Goal: Information Seeking & Learning: Learn about a topic

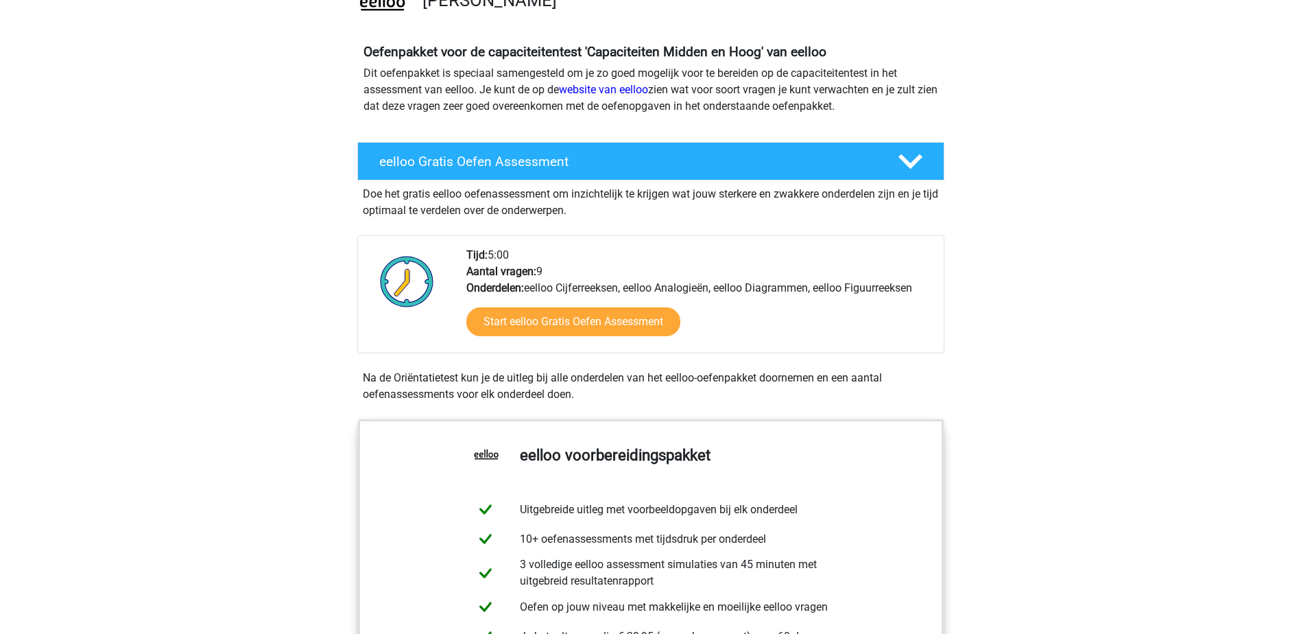
drag, startPoint x: 163, startPoint y: 259, endPoint x: 181, endPoint y: 289, distance: 35.4
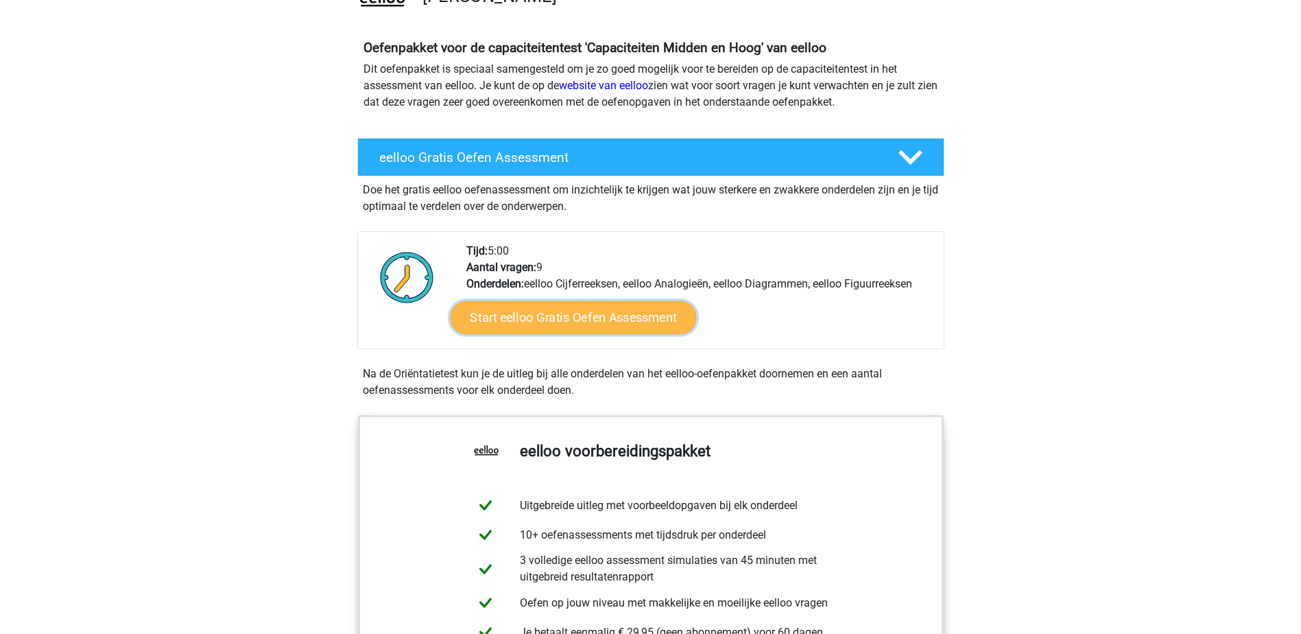
click at [562, 313] on link "Start eelloo Gratis Oefen Assessment" at bounding box center [573, 317] width 246 height 33
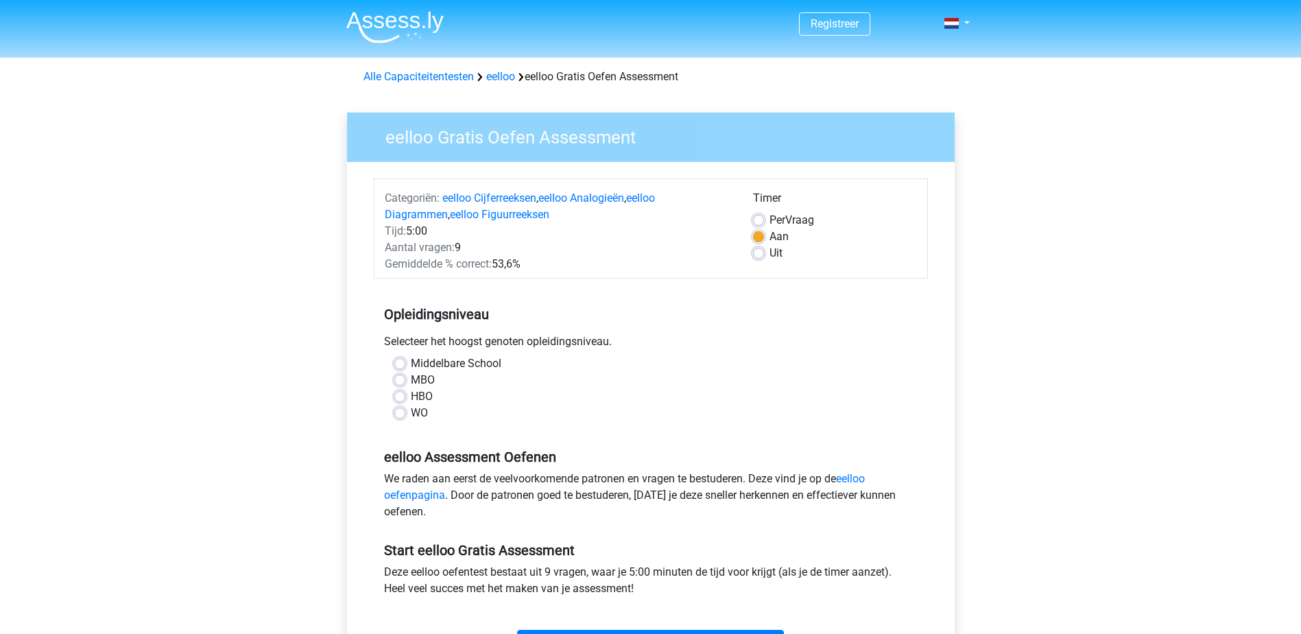
click at [412, 370] on label "Middelbare School" at bounding box center [456, 363] width 91 height 16
click at [405, 369] on input "Middelbare School" at bounding box center [399, 362] width 11 height 14
radio input "true"
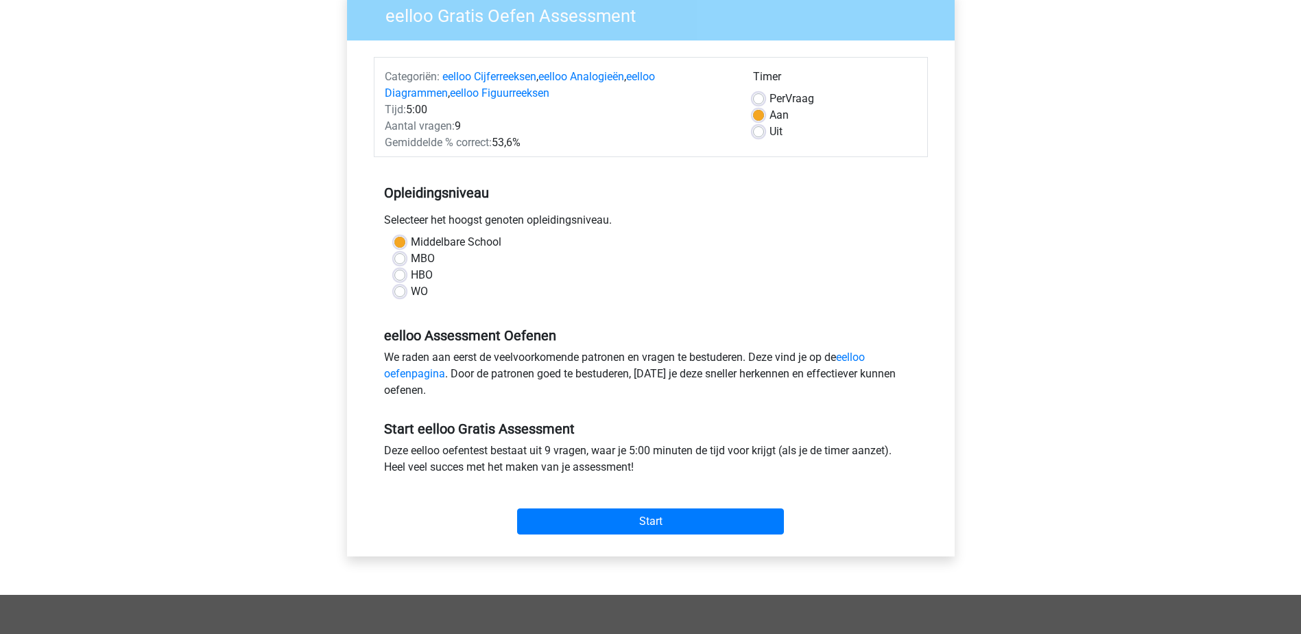
drag, startPoint x: 790, startPoint y: 433, endPoint x: 811, endPoint y: 497, distance: 67.7
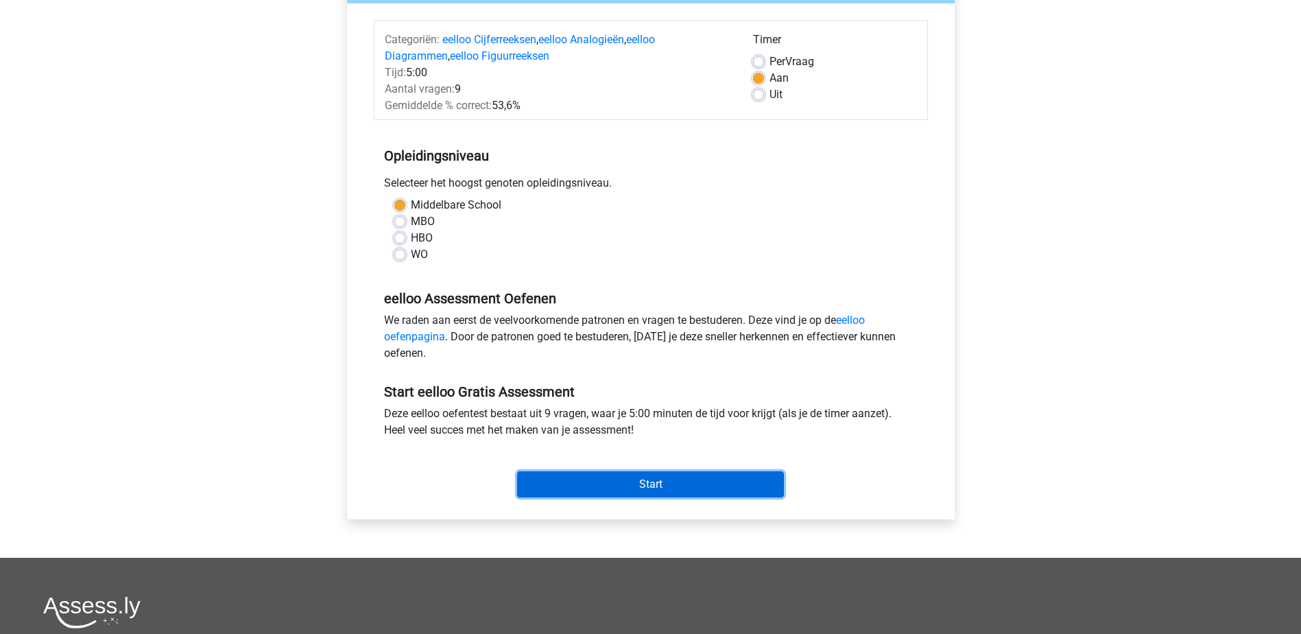
click at [715, 475] on input "Start" at bounding box center [650, 484] width 267 height 26
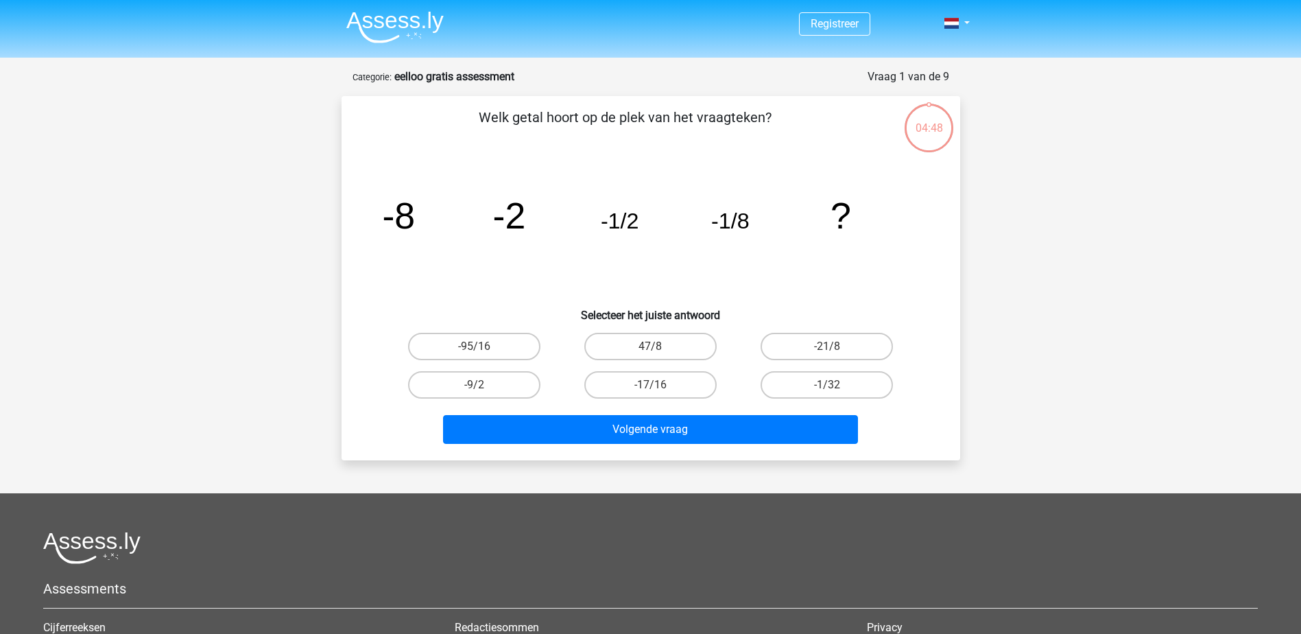
click at [832, 385] on input "-1/32" at bounding box center [831, 389] width 9 height 9
radio input "true"
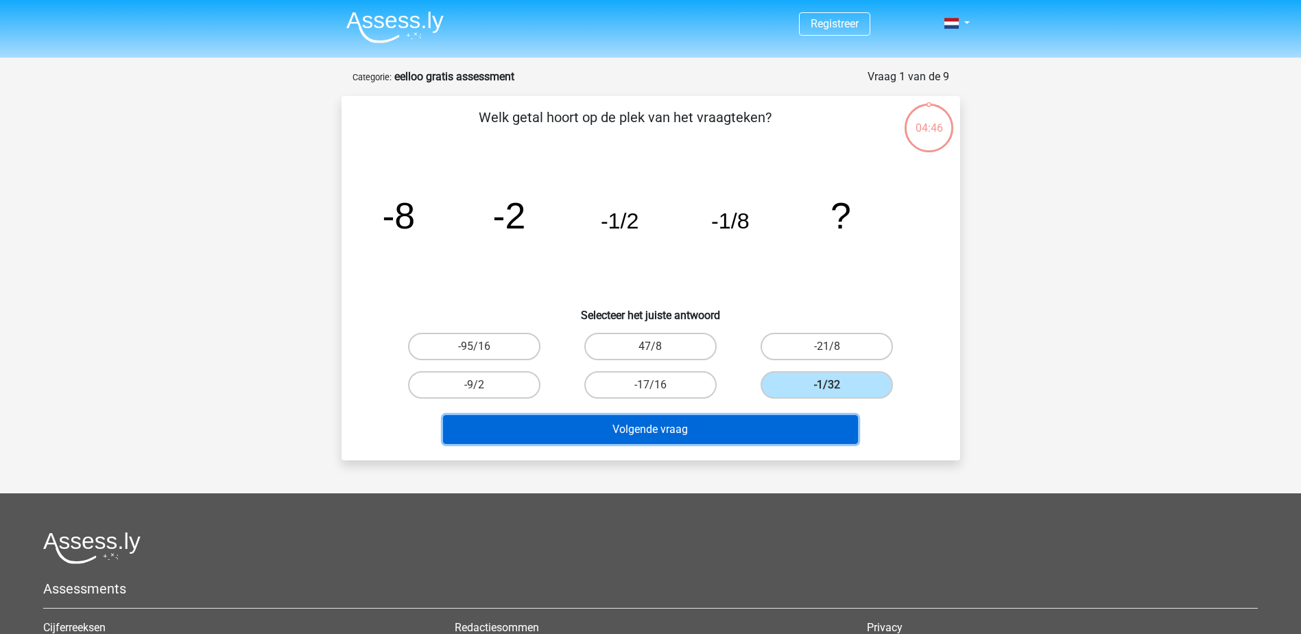
click at [771, 424] on button "Volgende vraag" at bounding box center [650, 429] width 415 height 29
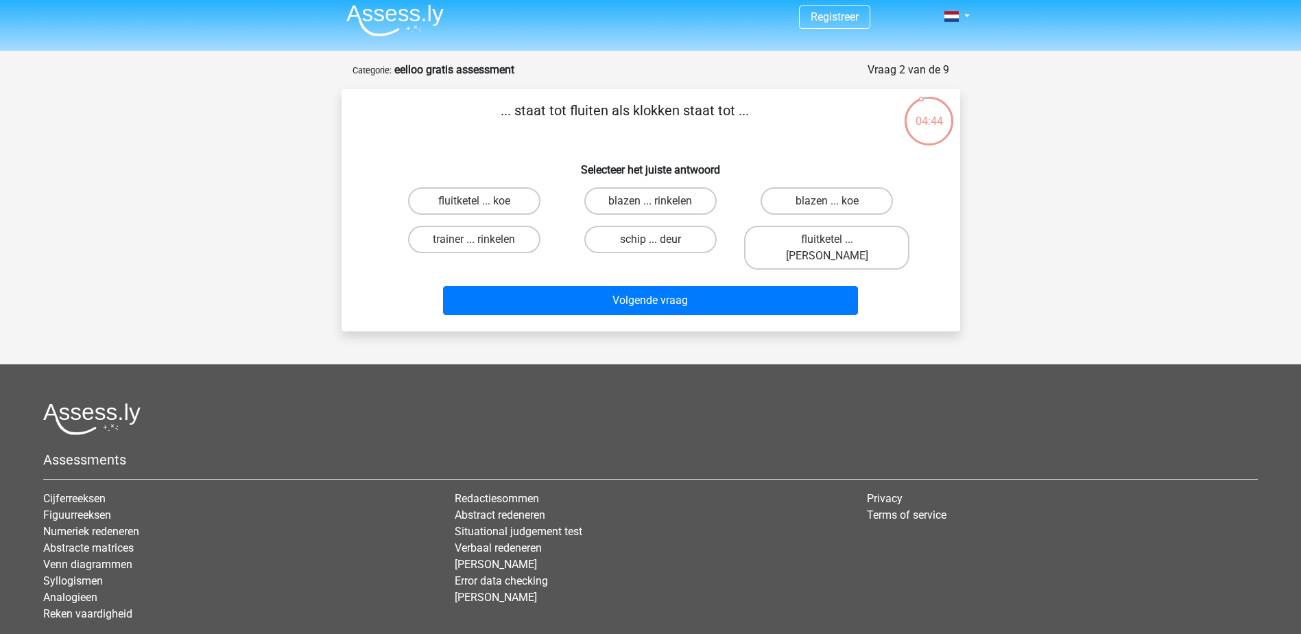
scroll to position [2, 0]
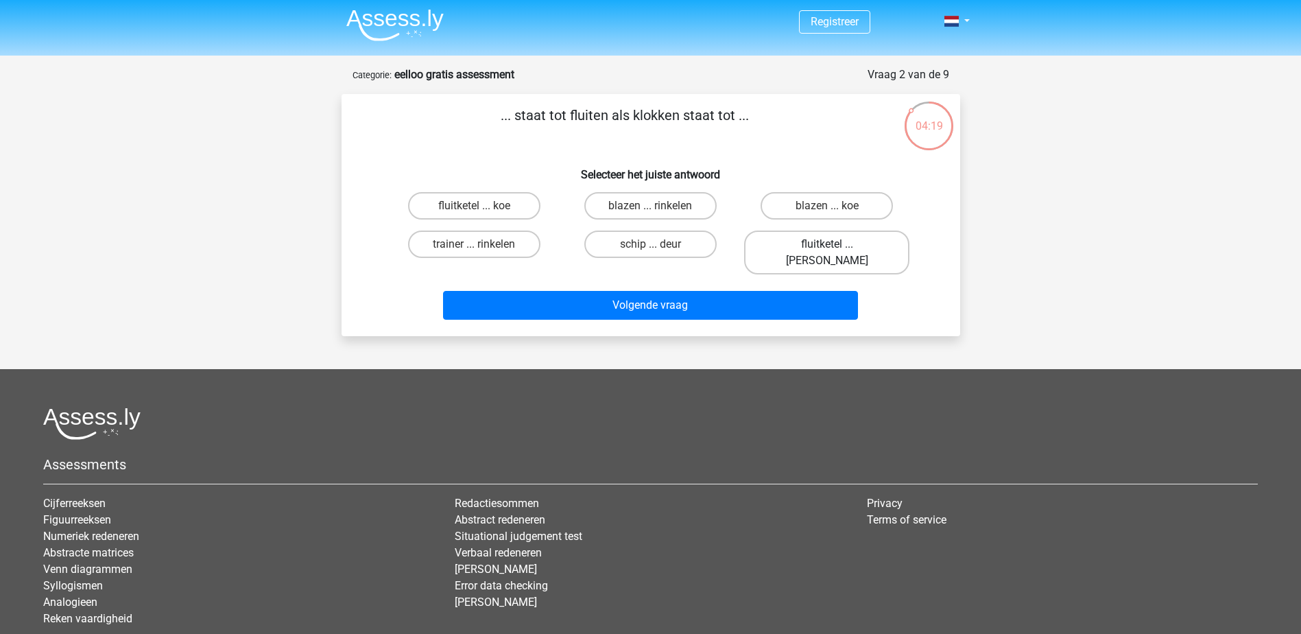
click at [783, 238] on label "fluitketel ... luiden" at bounding box center [826, 252] width 165 height 44
click at [827, 244] on input "fluitketel ... luiden" at bounding box center [831, 248] width 9 height 9
radio input "true"
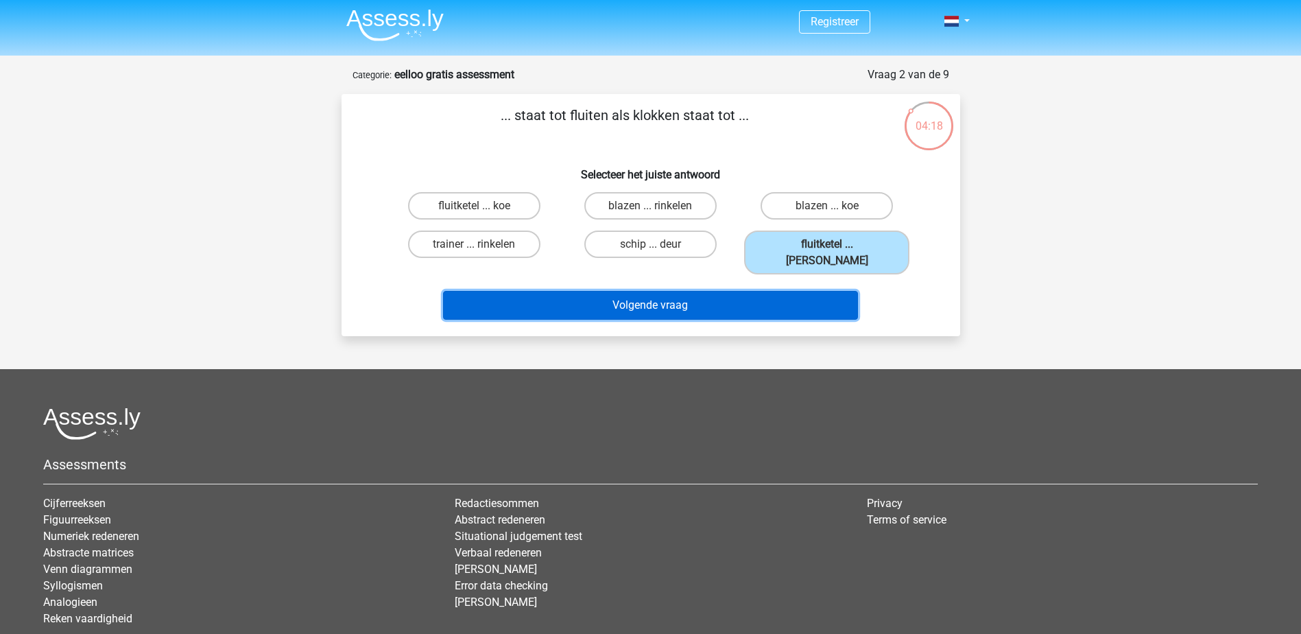
click at [749, 291] on button "Volgende vraag" at bounding box center [650, 305] width 415 height 29
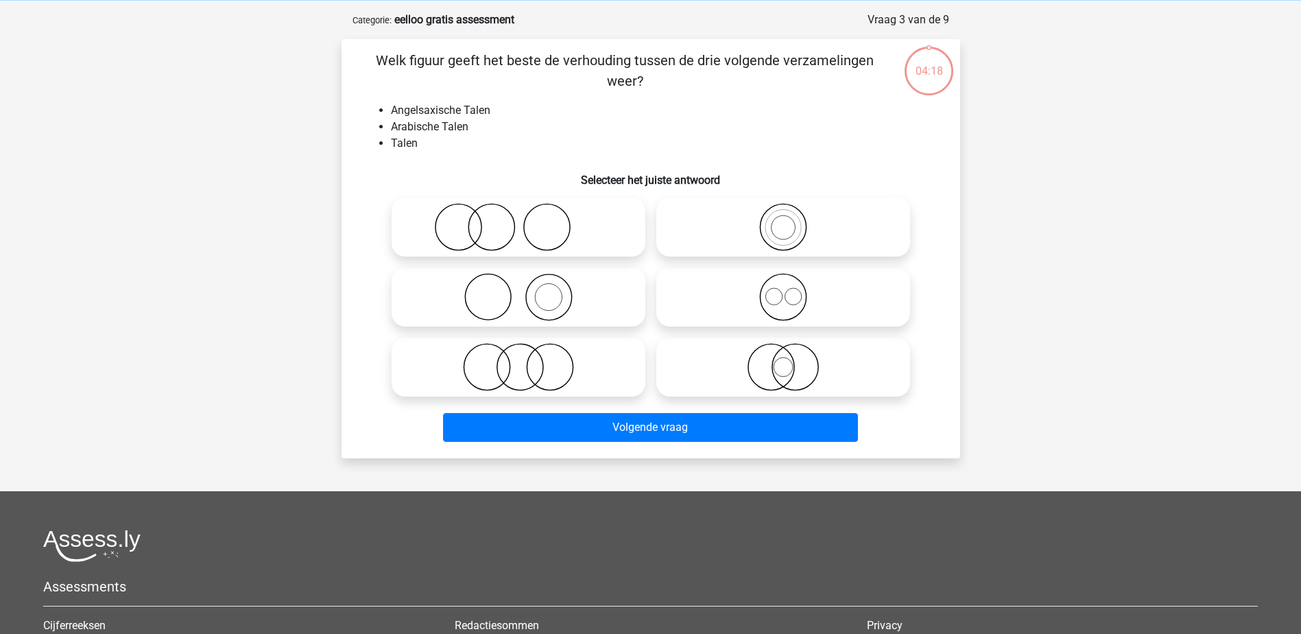
scroll to position [69, 0]
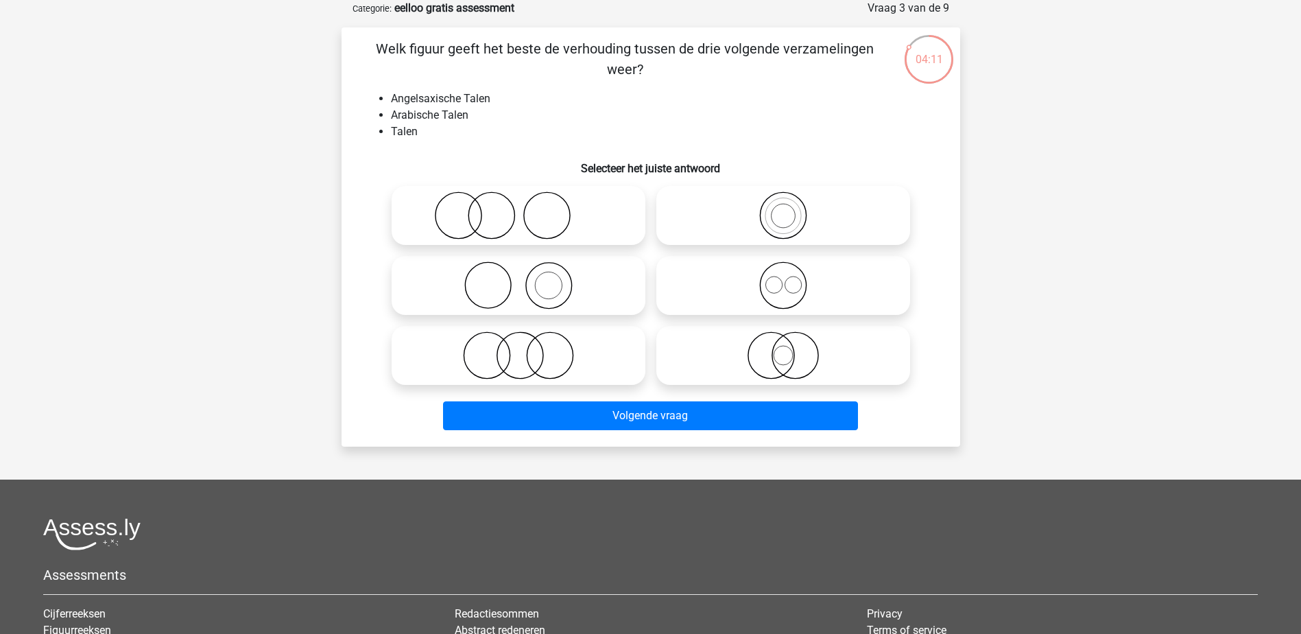
click at [769, 297] on icon at bounding box center [783, 285] width 243 height 48
click at [783, 278] on input "radio" at bounding box center [787, 273] width 9 height 9
radio input "true"
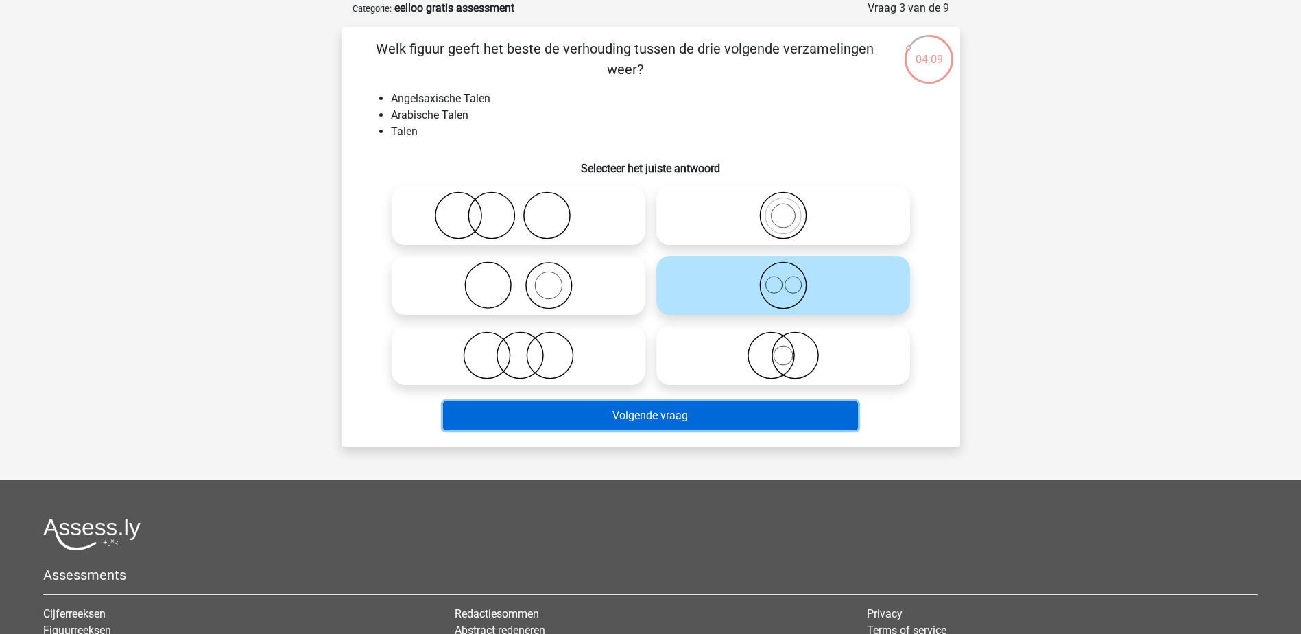
click at [584, 420] on button "Volgende vraag" at bounding box center [650, 415] width 415 height 29
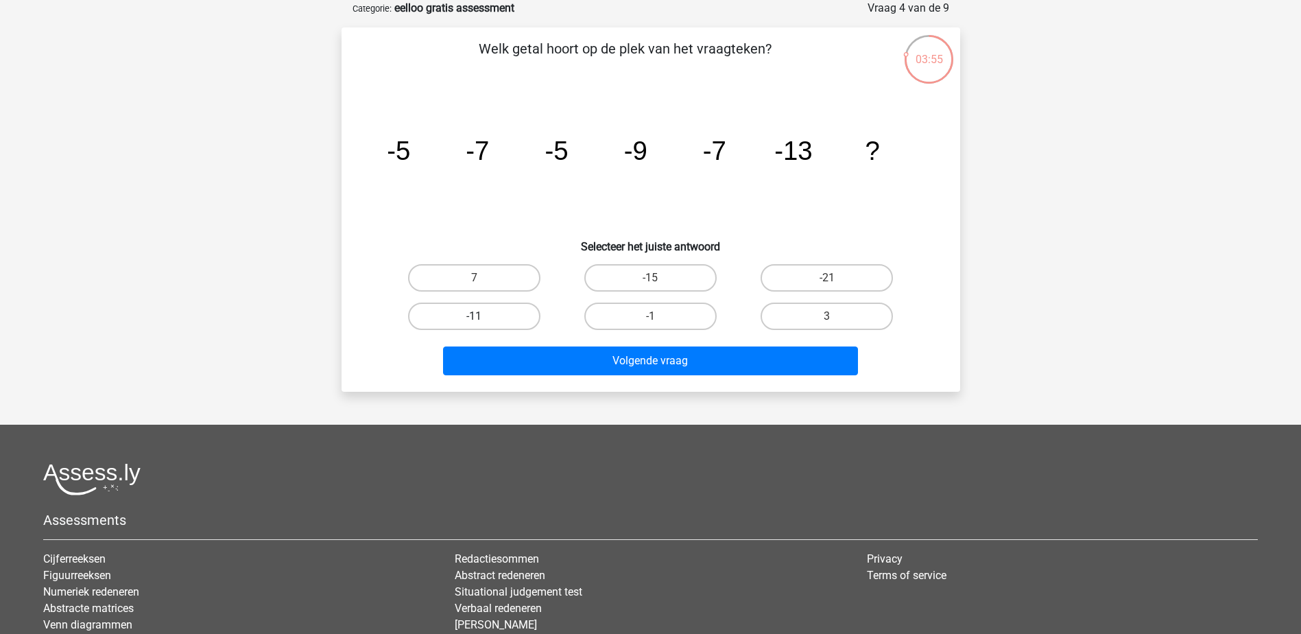
click at [462, 313] on label "-11" at bounding box center [474, 315] width 132 height 27
click at [474, 316] on input "-11" at bounding box center [478, 320] width 9 height 9
radio input "true"
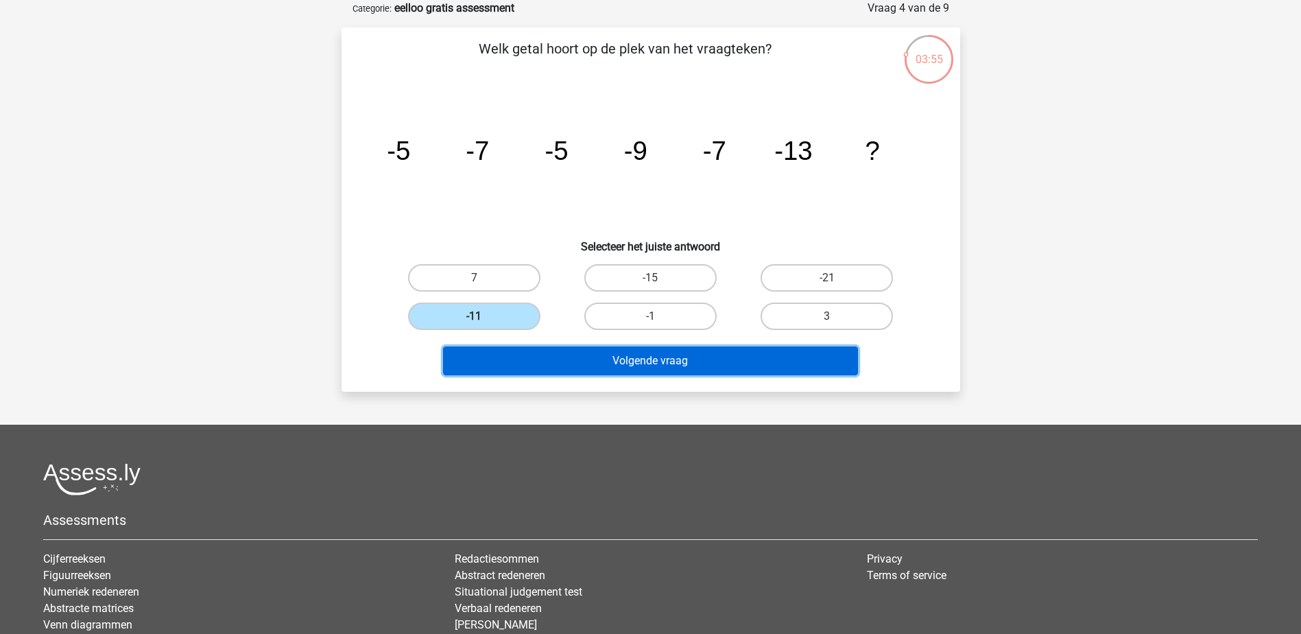
click at [576, 361] on button "Volgende vraag" at bounding box center [650, 360] width 415 height 29
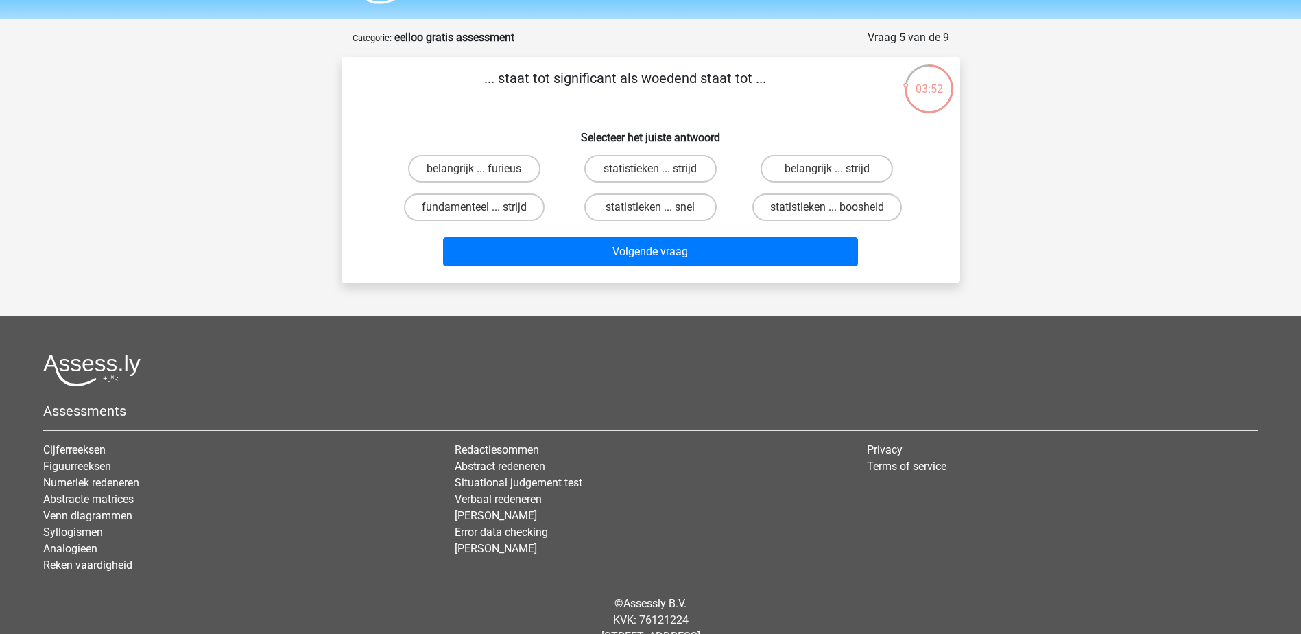
scroll to position [29, 0]
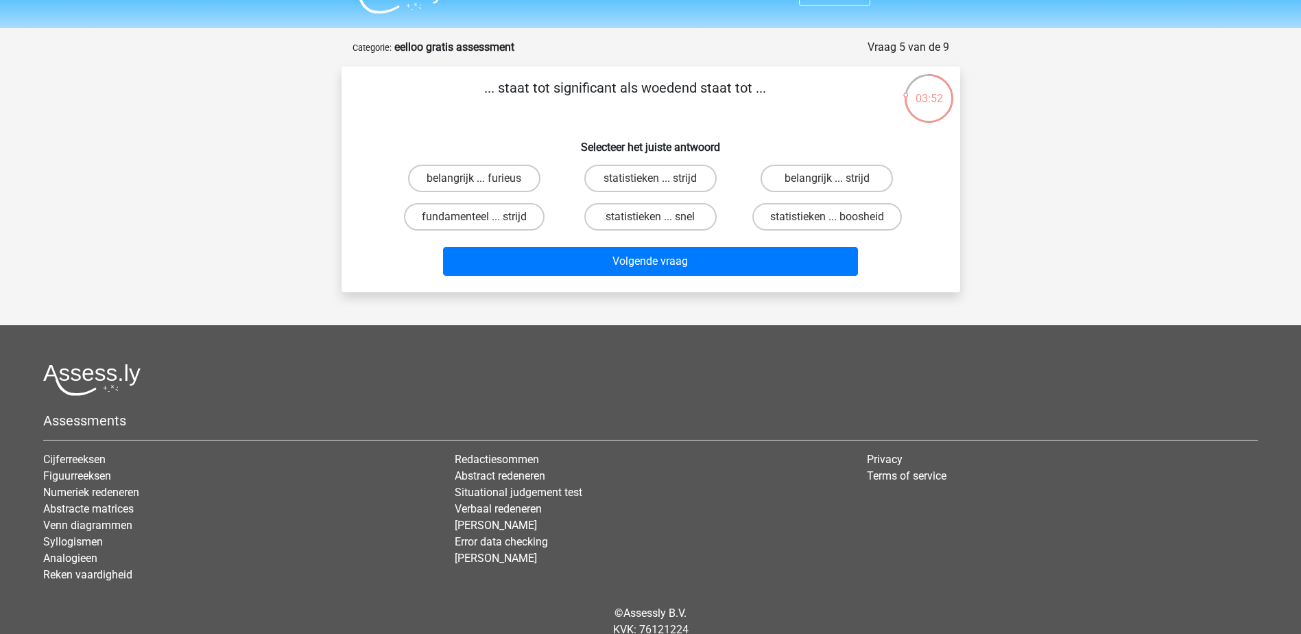
drag, startPoint x: 352, startPoint y: 204, endPoint x: 344, endPoint y: 183, distance: 23.1
click at [459, 183] on label "belangrijk ... furieus" at bounding box center [474, 178] width 132 height 27
click at [474, 183] on input "belangrijk ... furieus" at bounding box center [478, 183] width 9 height 9
radio input "true"
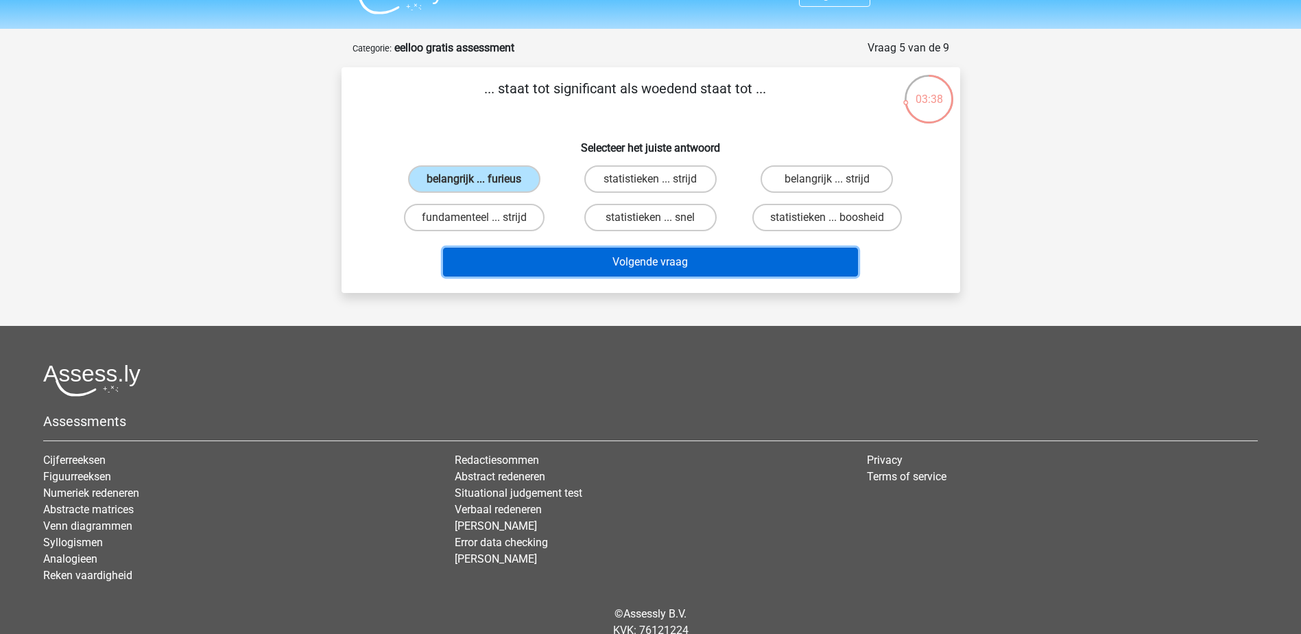
click at [649, 263] on button "Volgende vraag" at bounding box center [650, 262] width 415 height 29
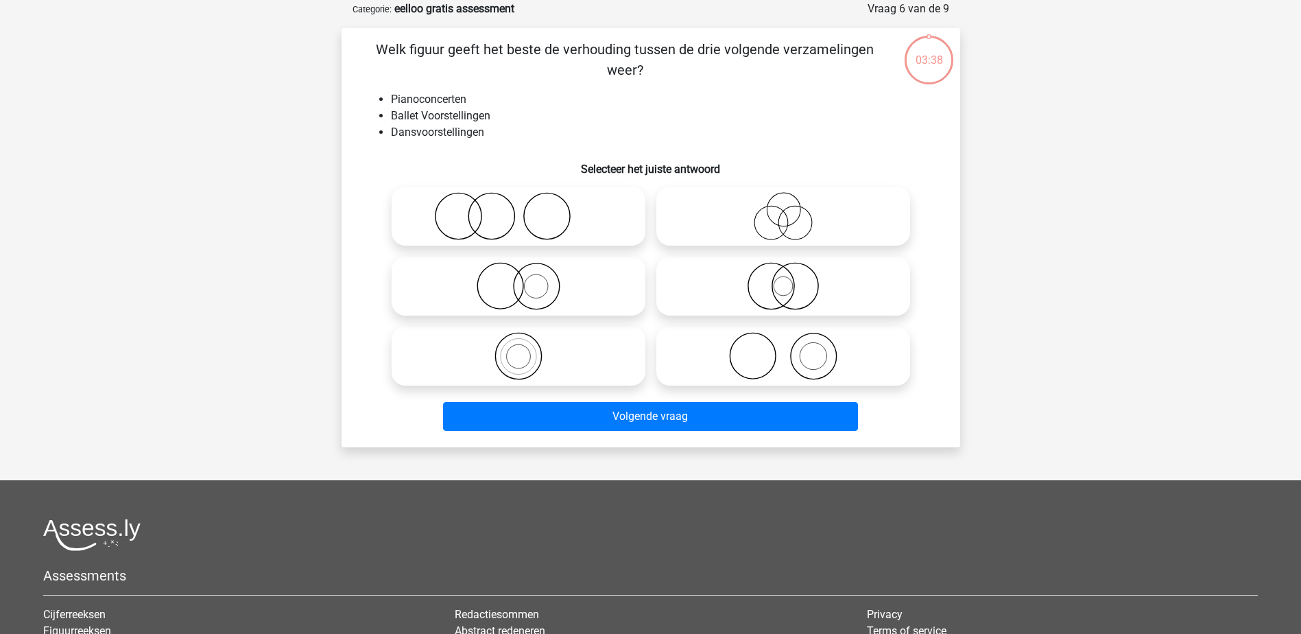
scroll to position [69, 0]
click at [829, 348] on icon at bounding box center [783, 355] width 243 height 48
click at [792, 348] on input "radio" at bounding box center [787, 343] width 9 height 9
radio input "true"
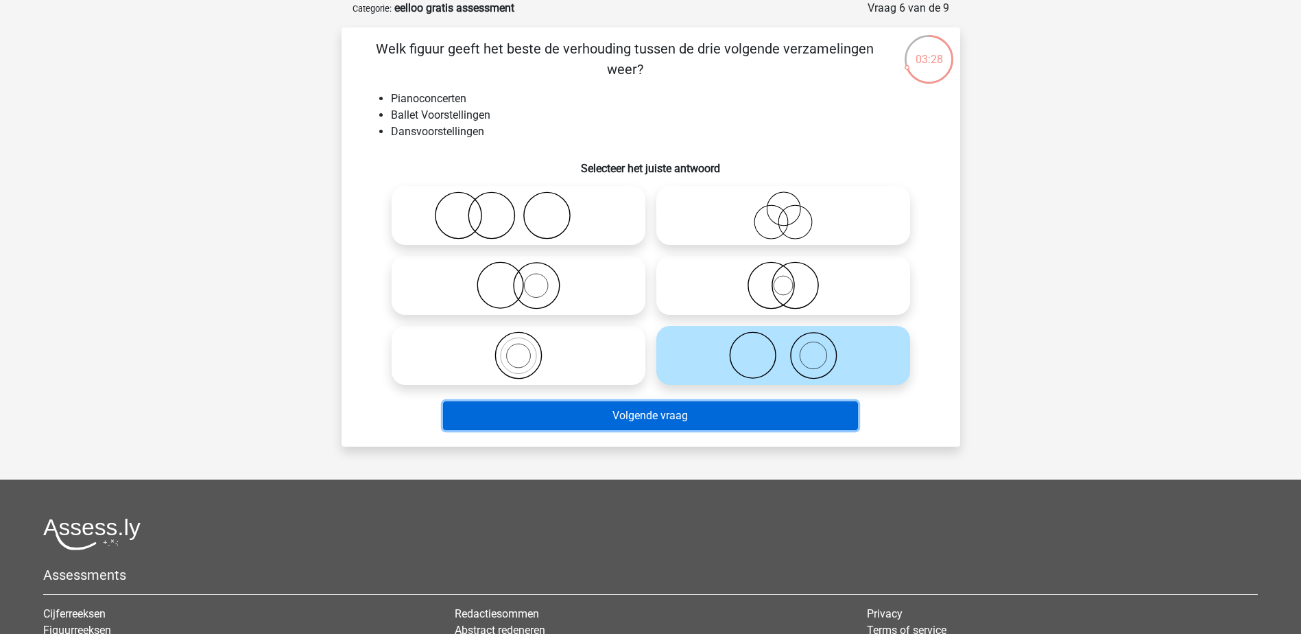
click at [730, 411] on button "Volgende vraag" at bounding box center [650, 415] width 415 height 29
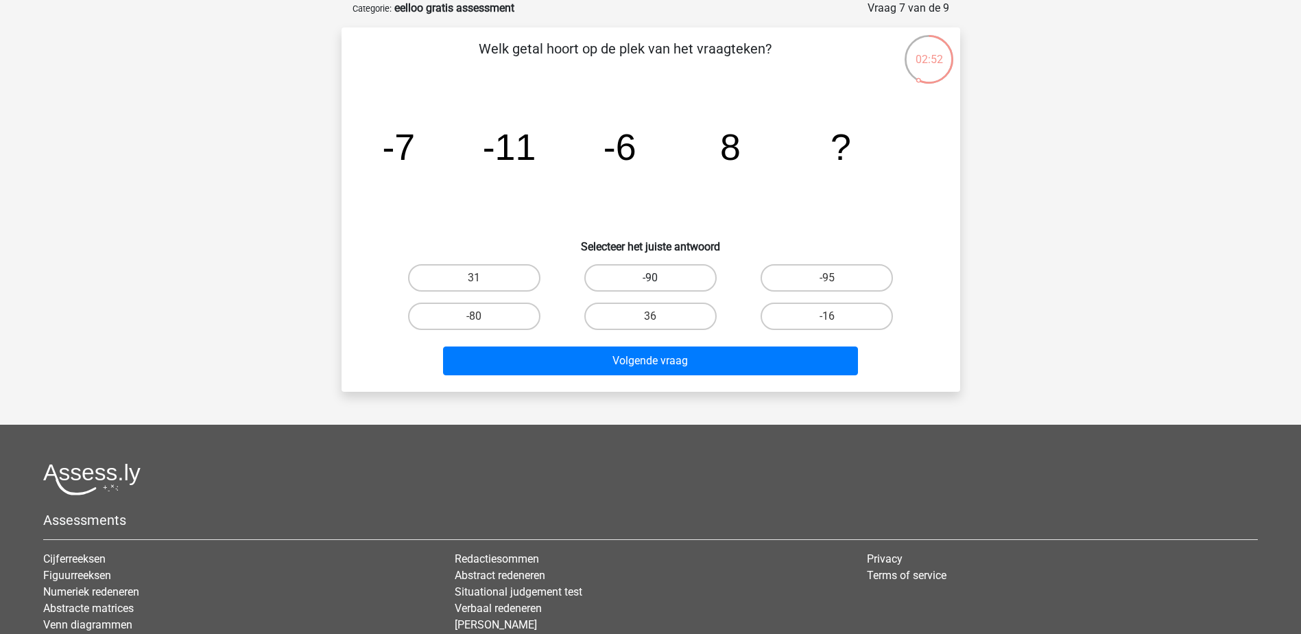
click at [621, 278] on label "-90" at bounding box center [650, 277] width 132 height 27
click at [650, 278] on input "-90" at bounding box center [654, 282] width 9 height 9
radio input "true"
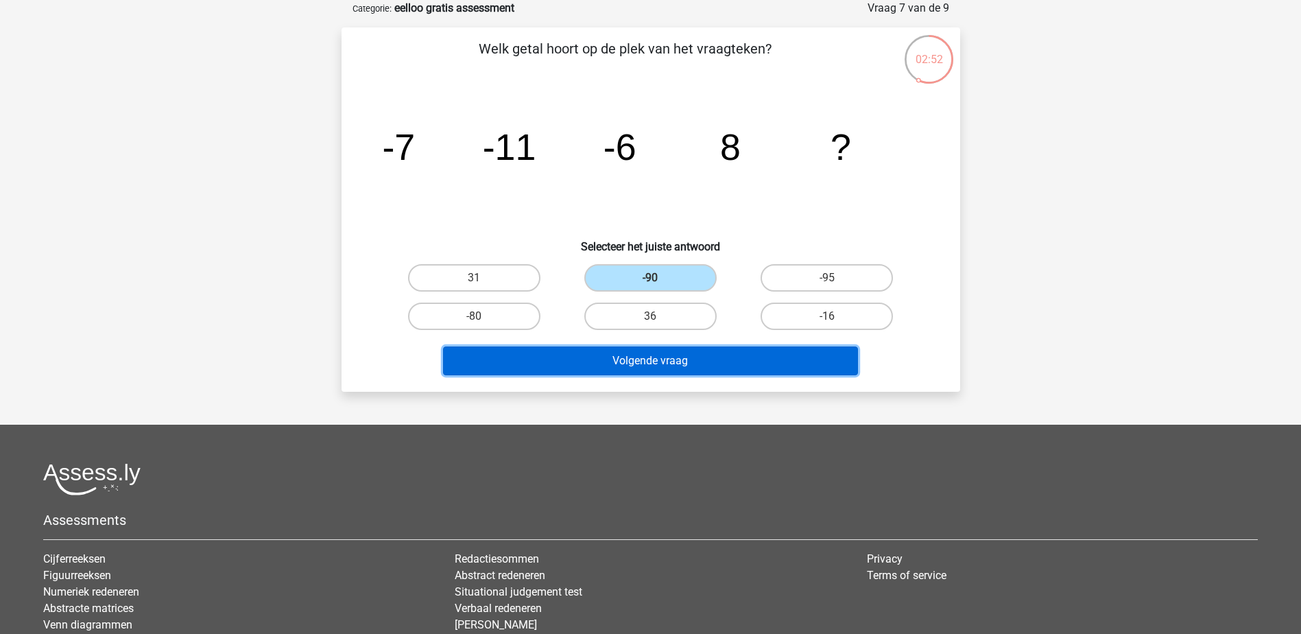
click at [627, 366] on button "Volgende vraag" at bounding box center [650, 360] width 415 height 29
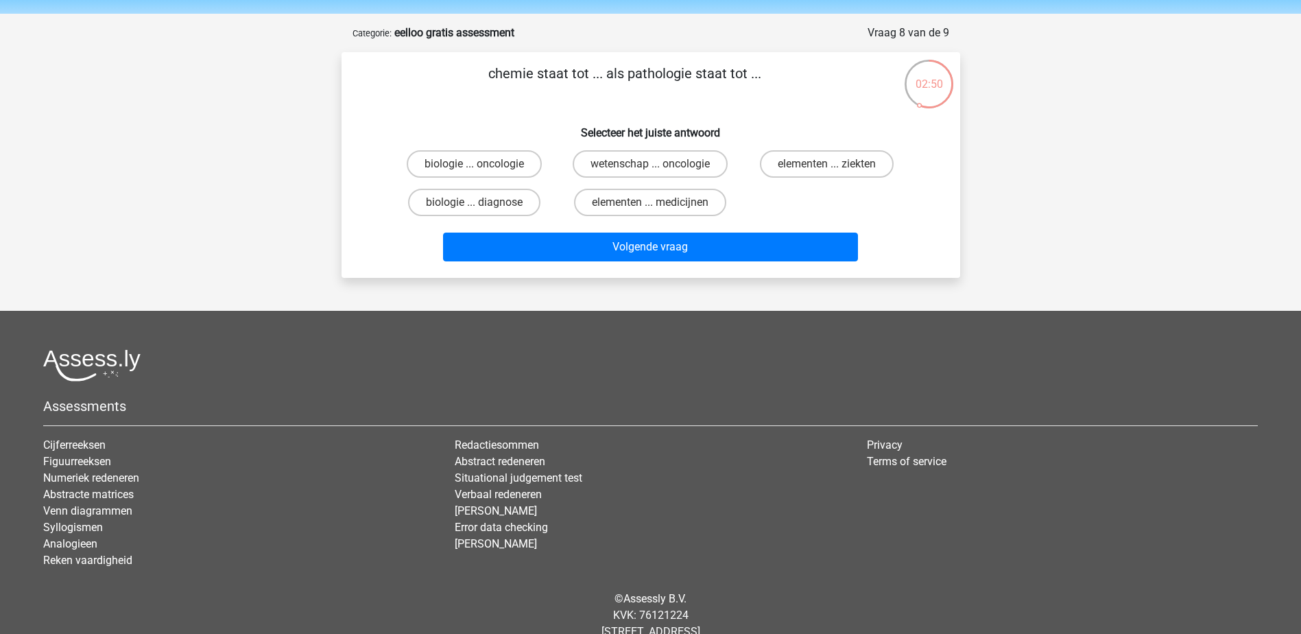
scroll to position [36, 0]
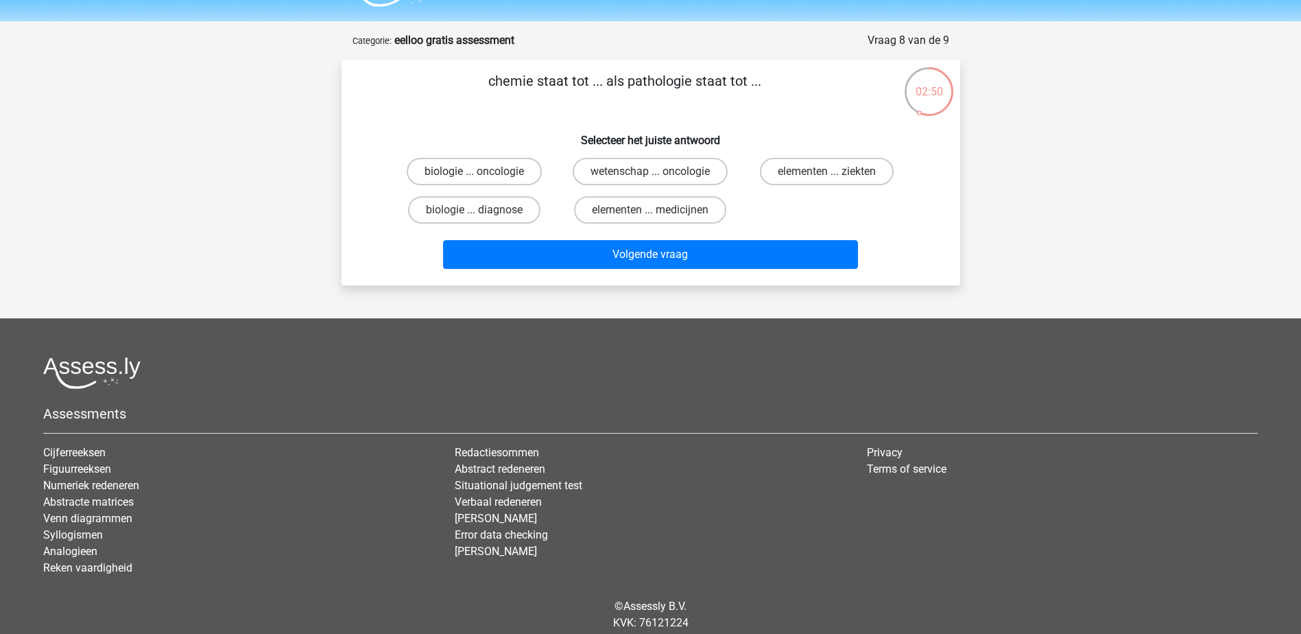
drag, startPoint x: 570, startPoint y: 317, endPoint x: 568, endPoint y: 307, distance: 10.5
click at [623, 209] on label "elementen ... medicijnen" at bounding box center [650, 209] width 152 height 27
click at [650, 210] on input "elementen ... medicijnen" at bounding box center [654, 214] width 9 height 9
radio input "true"
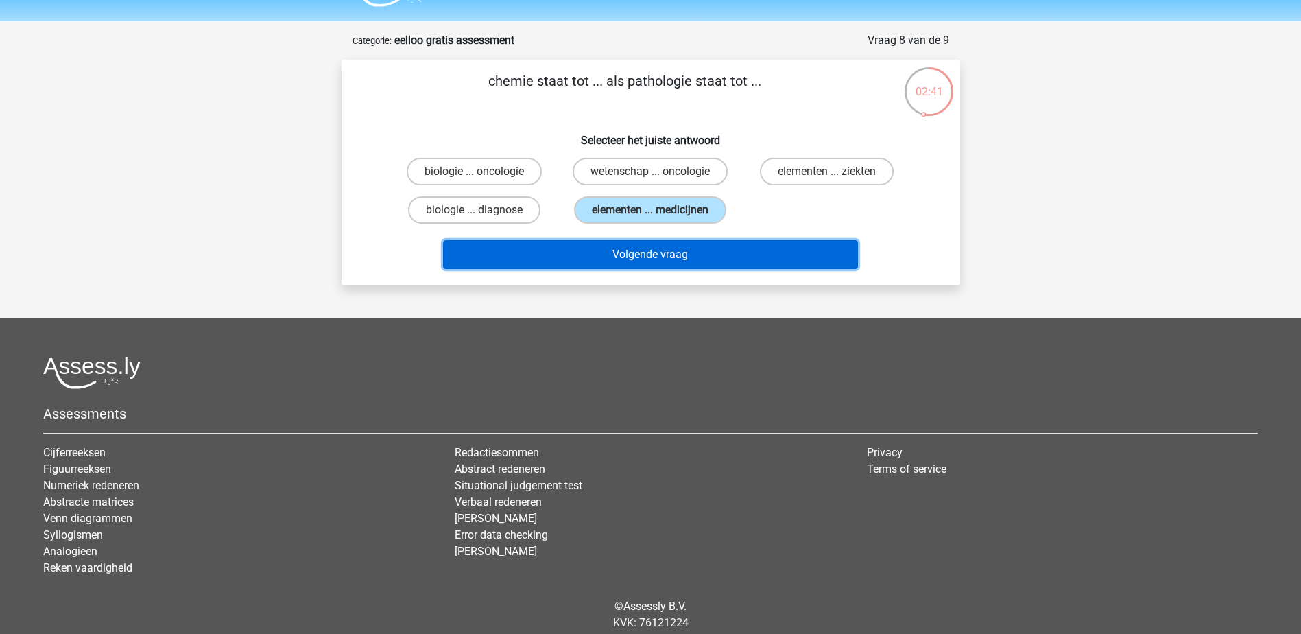
click at [618, 255] on button "Volgende vraag" at bounding box center [650, 254] width 415 height 29
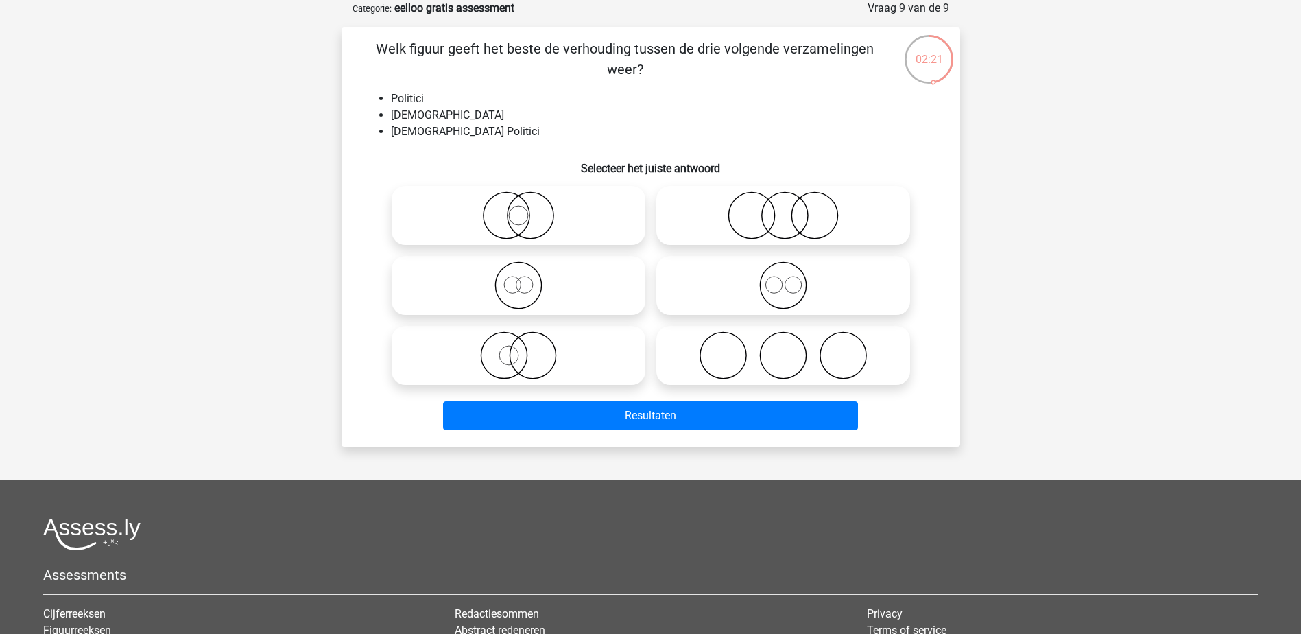
click at [798, 226] on icon at bounding box center [783, 215] width 243 height 48
click at [792, 208] on input "radio" at bounding box center [787, 204] width 9 height 9
radio input "true"
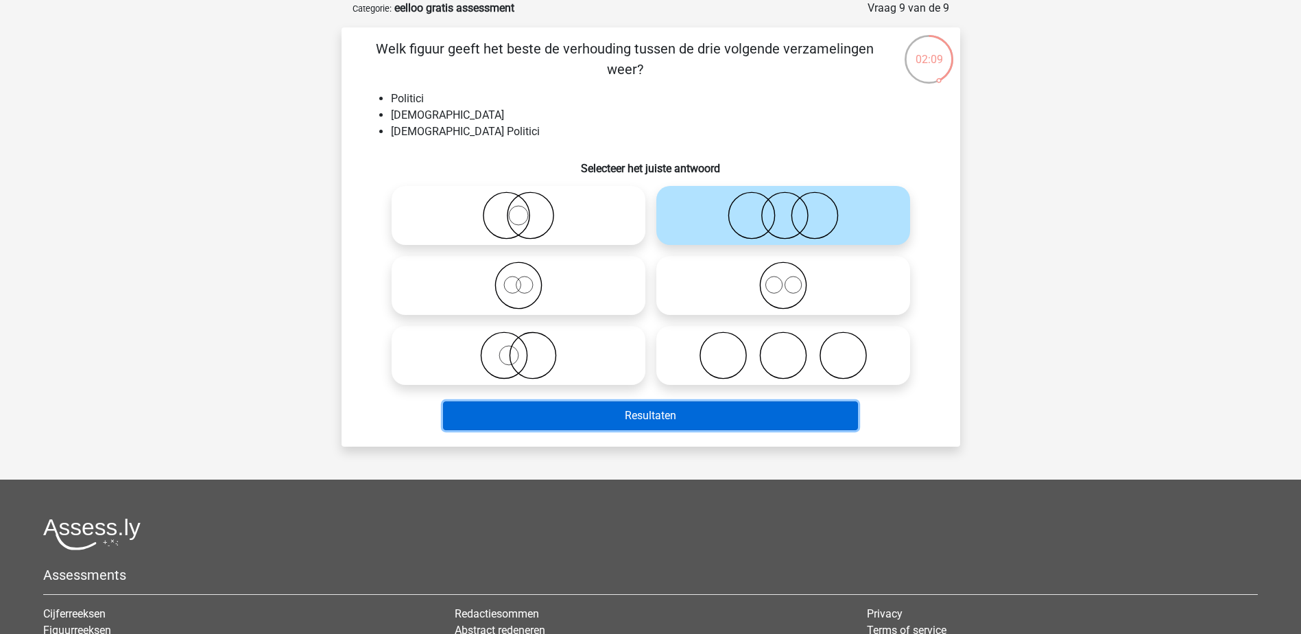
click at [640, 413] on button "Resultaten" at bounding box center [650, 415] width 415 height 29
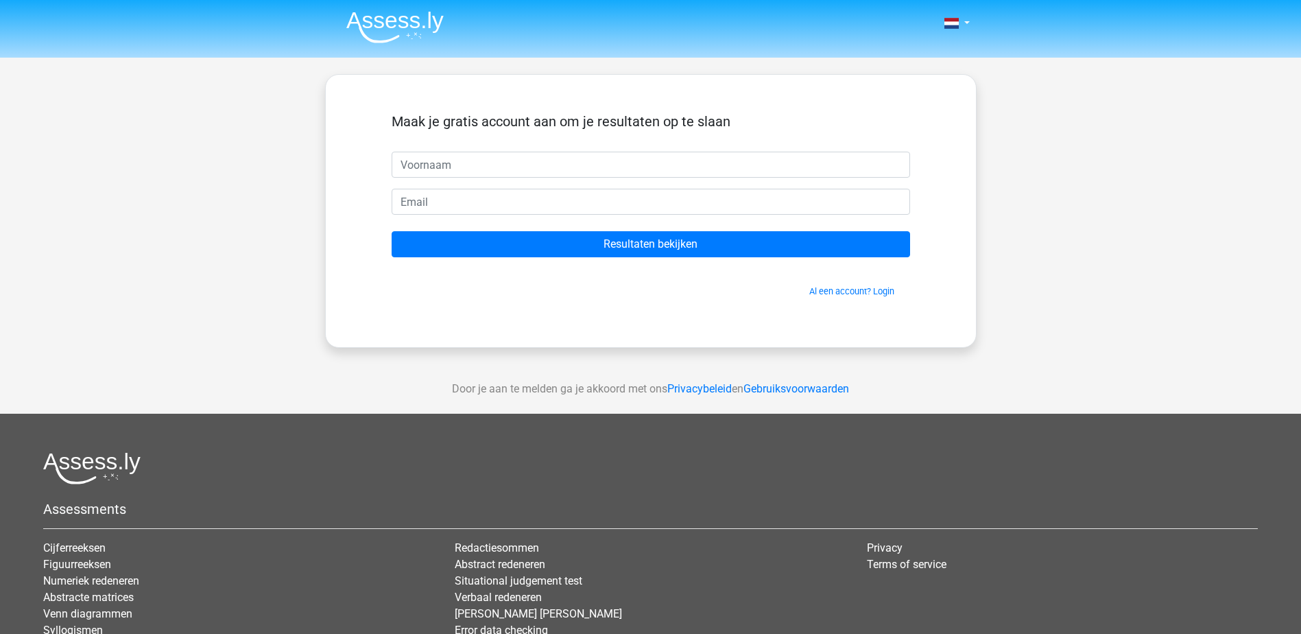
click at [510, 158] on input "text" at bounding box center [651, 165] width 518 height 26
type input "dfdfh"
click at [492, 200] on input "email" at bounding box center [651, 202] width 518 height 26
type input "bertspam123@gmail.com"
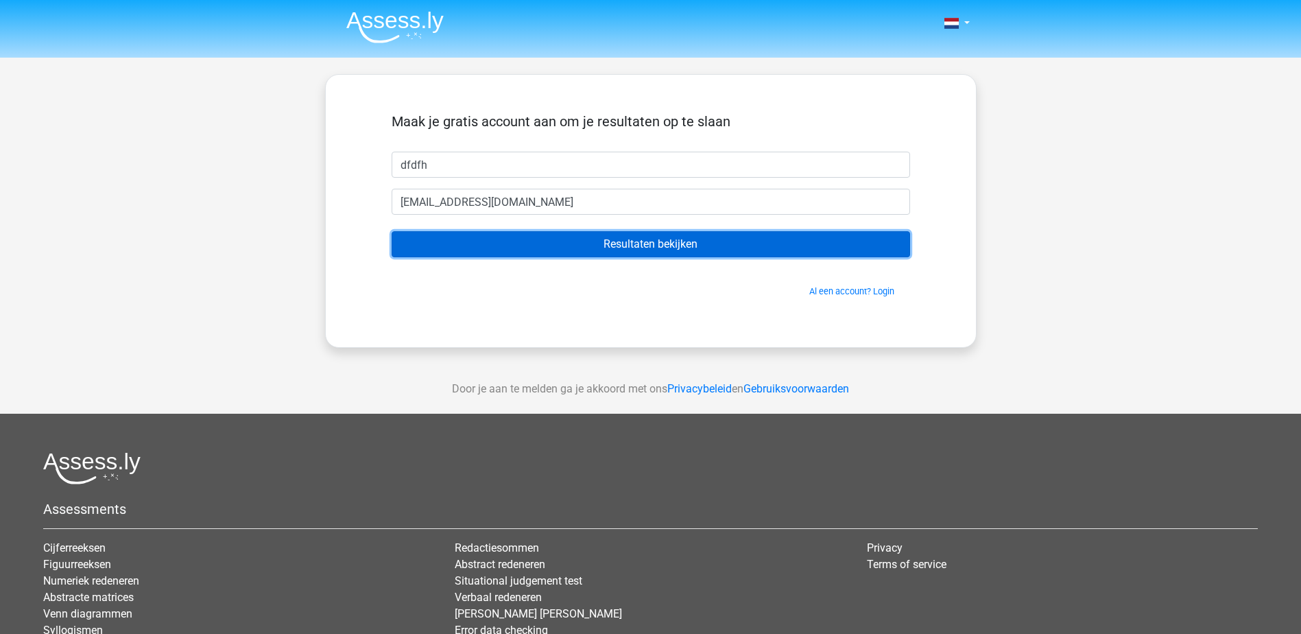
click at [480, 240] on input "Resultaten bekijken" at bounding box center [651, 244] width 518 height 26
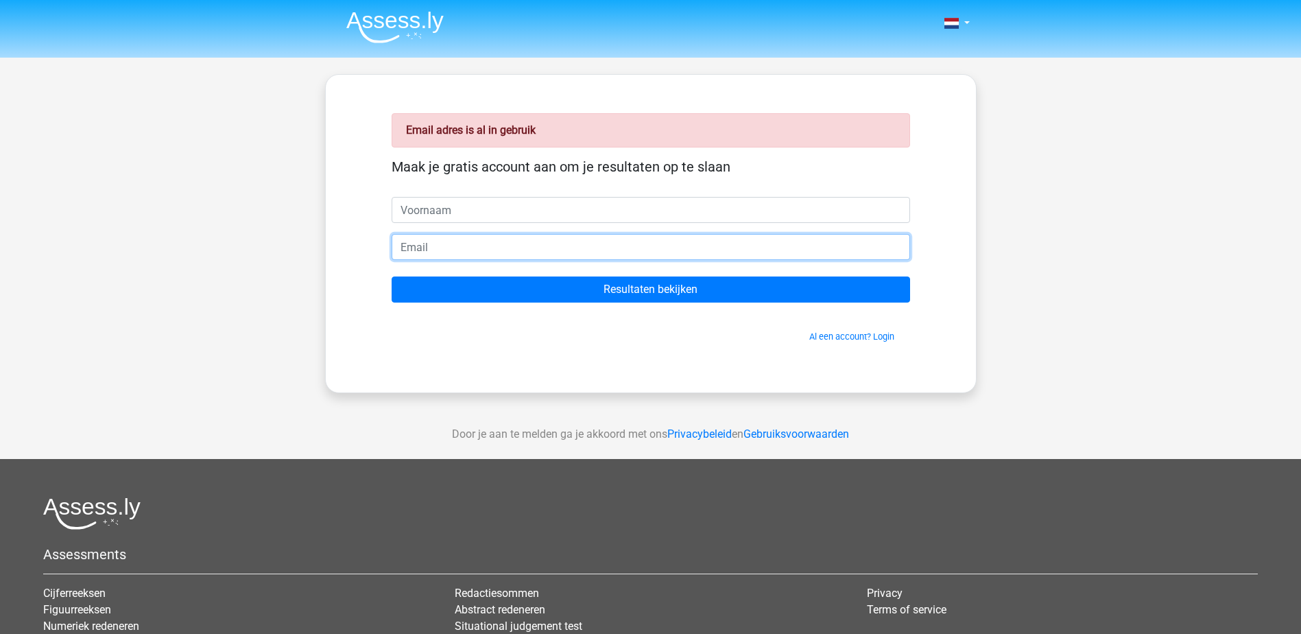
click at [480, 241] on input "email" at bounding box center [651, 247] width 518 height 26
drag, startPoint x: 462, startPoint y: 242, endPoint x: 345, endPoint y: 249, distance: 117.5
click at [345, 249] on div "Email adres is al in gebruik Maak je gratis account aan om je resultaten op te …" at bounding box center [650, 233] width 651 height 319
paste input "han3eecht@gmail.com"
type input "johan3eecht@gmail.com"
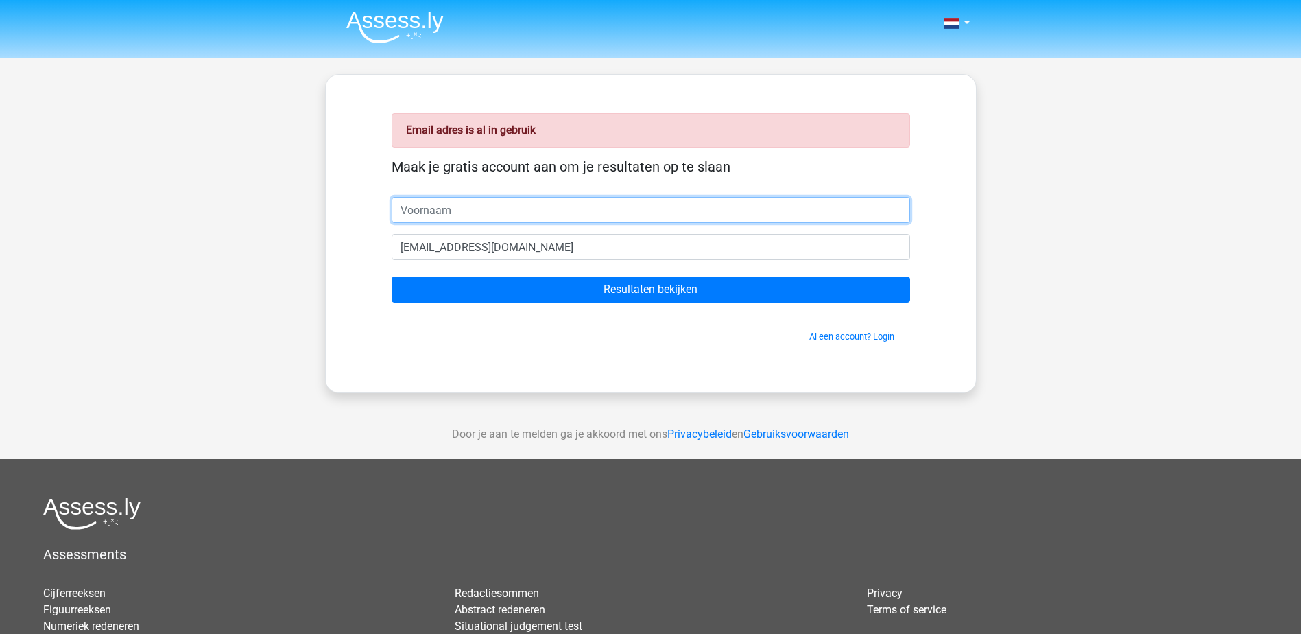
click at [449, 208] on input "text" at bounding box center [651, 210] width 518 height 26
type input "dfsdfsdf"
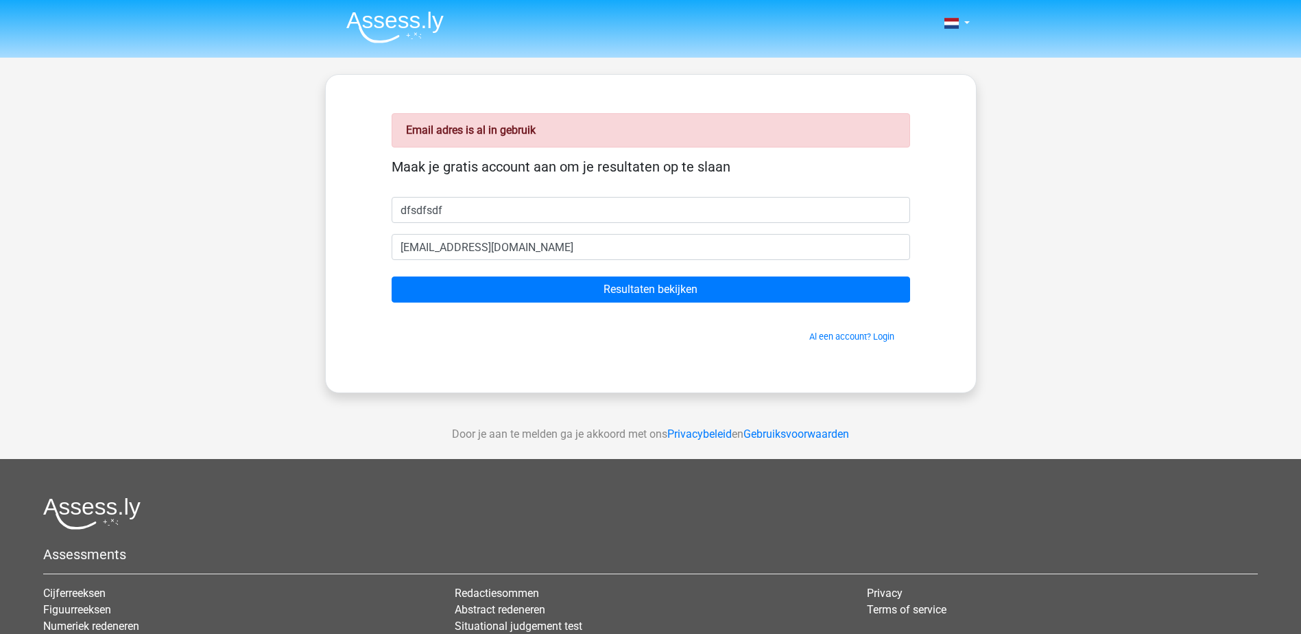
click at [289, 226] on div "Nederlands English" at bounding box center [650, 410] width 1301 height 821
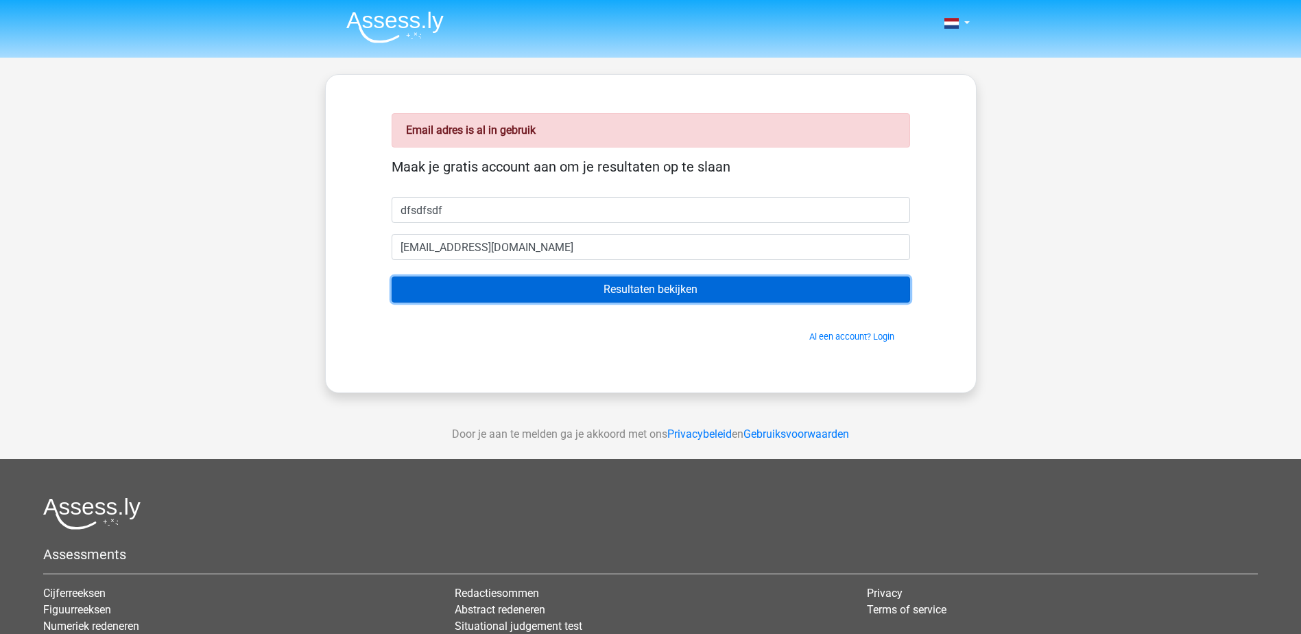
click at [486, 300] on input "Resultaten bekijken" at bounding box center [651, 289] width 518 height 26
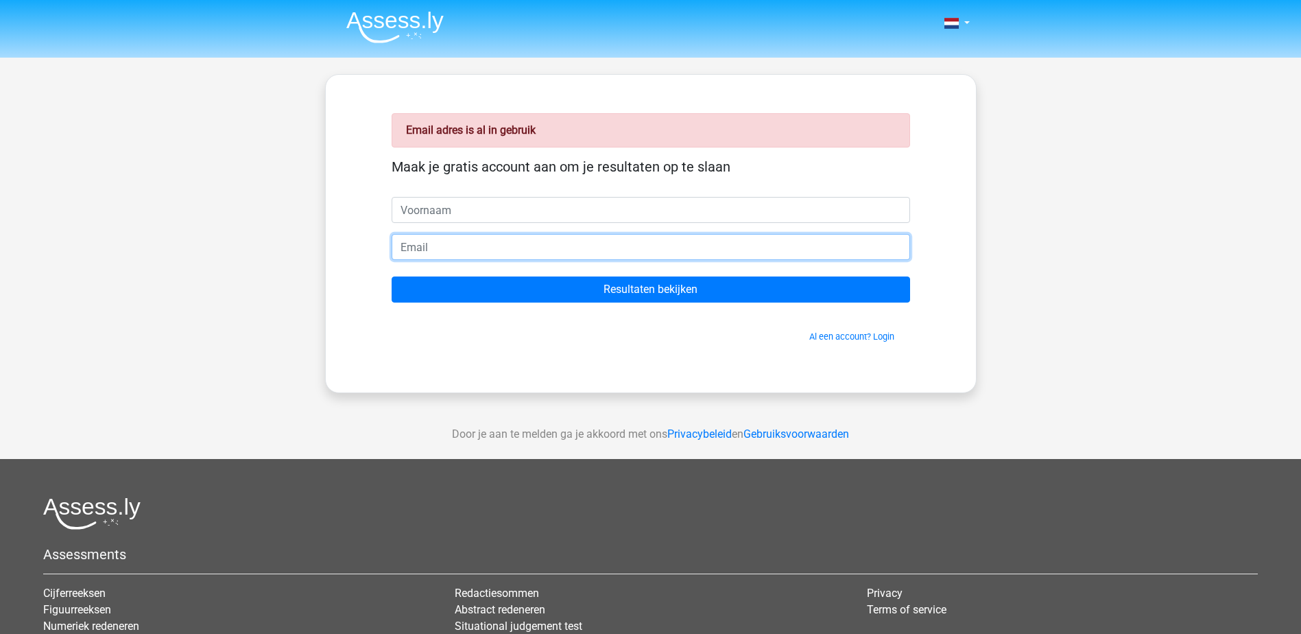
click at [471, 246] on input "email" at bounding box center [651, 247] width 518 height 26
type input "kuijperberend@gmail.com"
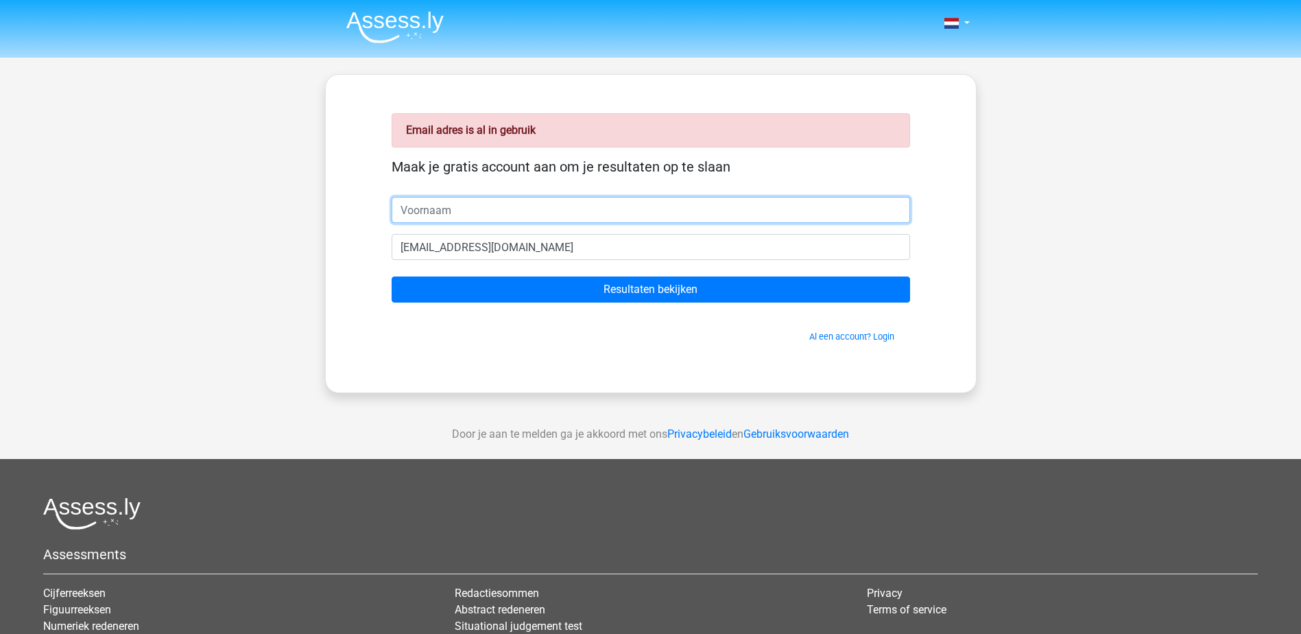
click at [446, 205] on input "text" at bounding box center [651, 210] width 518 height 26
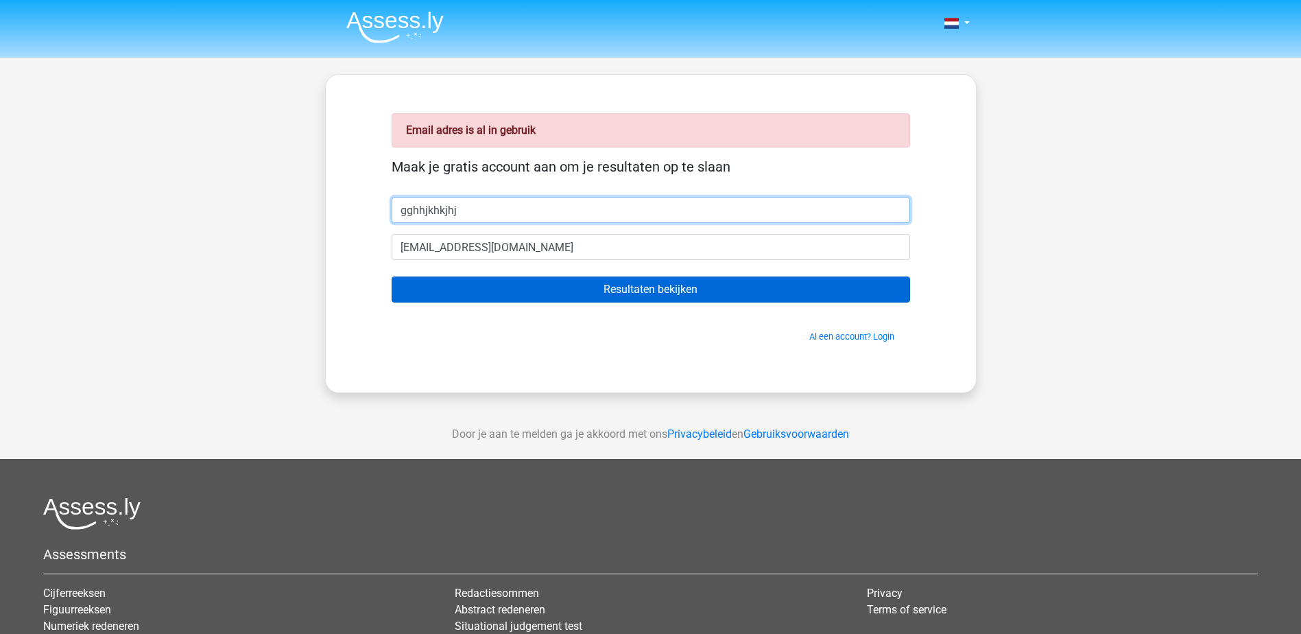
type input "gghhjkhkjhj"
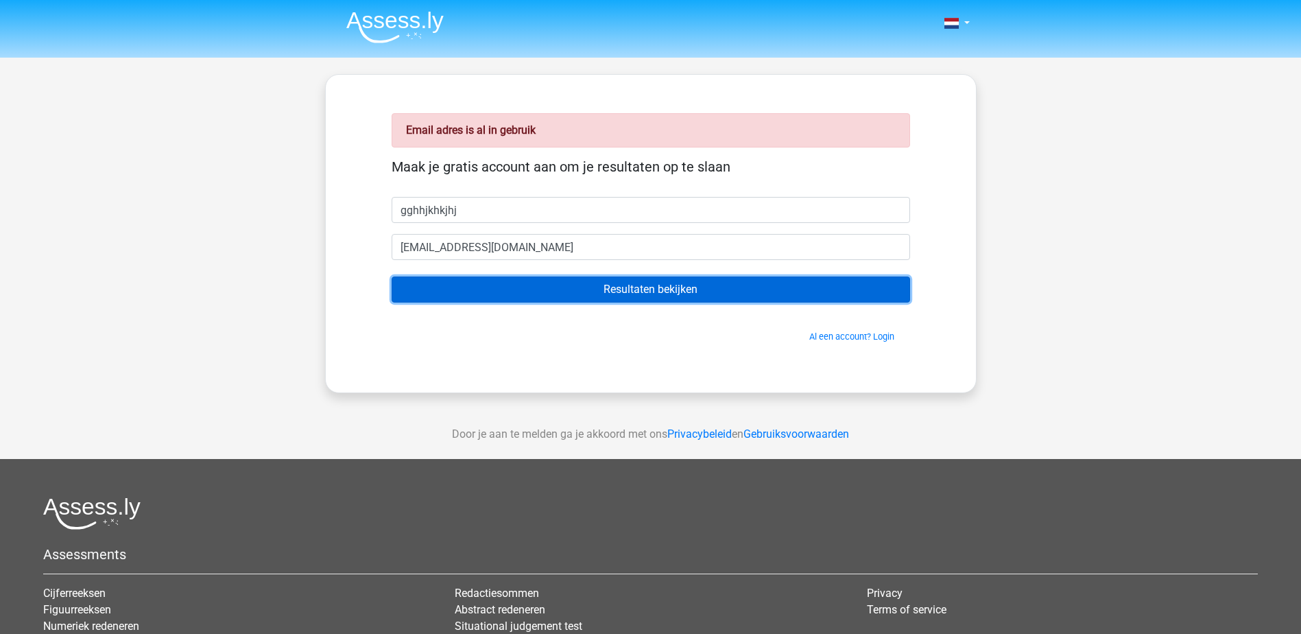
click at [474, 294] on input "Resultaten bekijken" at bounding box center [651, 289] width 518 height 26
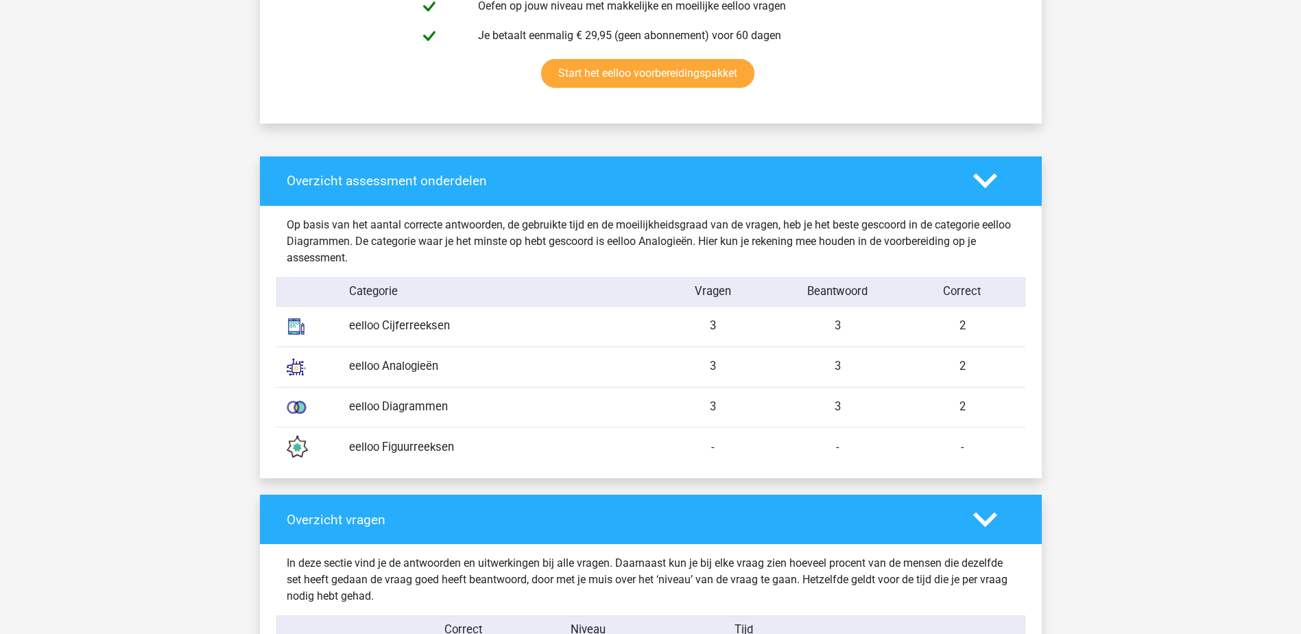
drag, startPoint x: 204, startPoint y: 206, endPoint x: 219, endPoint y: 256, distance: 51.6
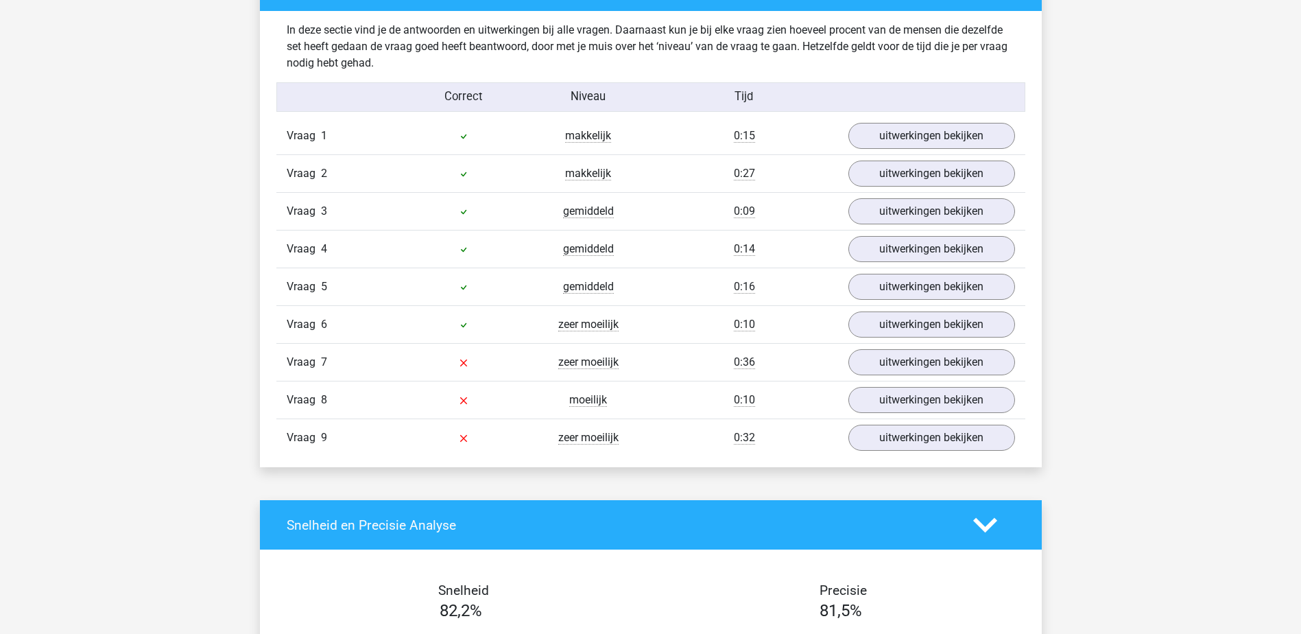
drag, startPoint x: 1158, startPoint y: 368, endPoint x: 1079, endPoint y: 385, distance: 80.7
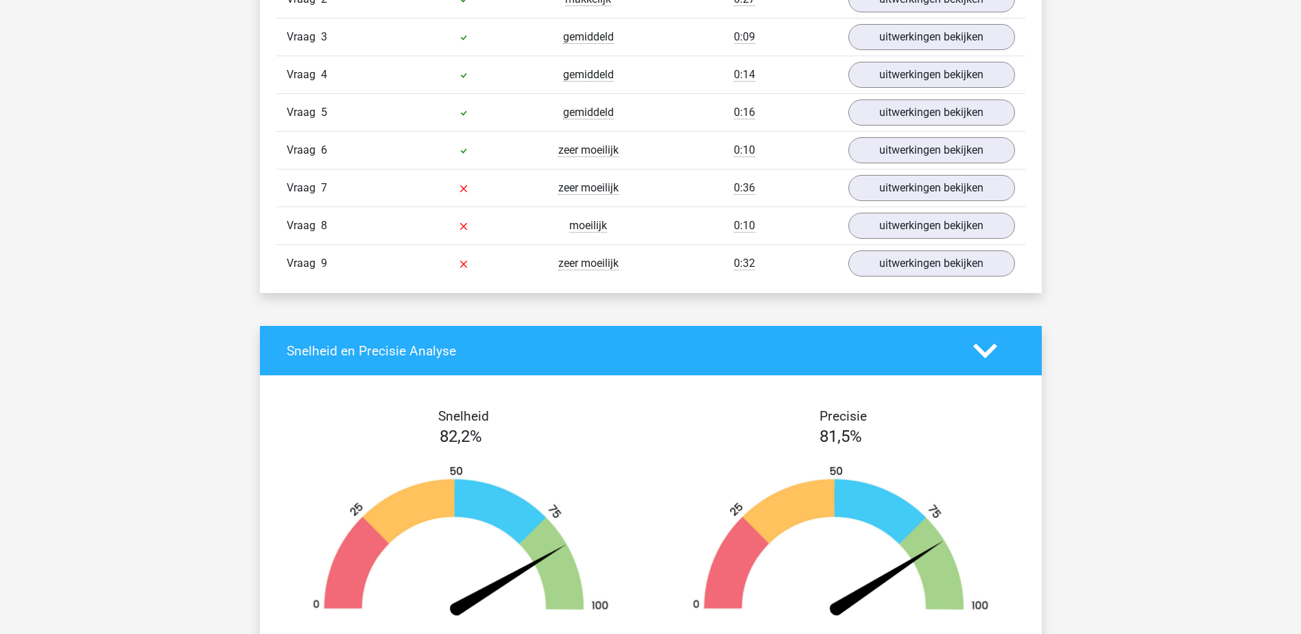
scroll to position [1581, 0]
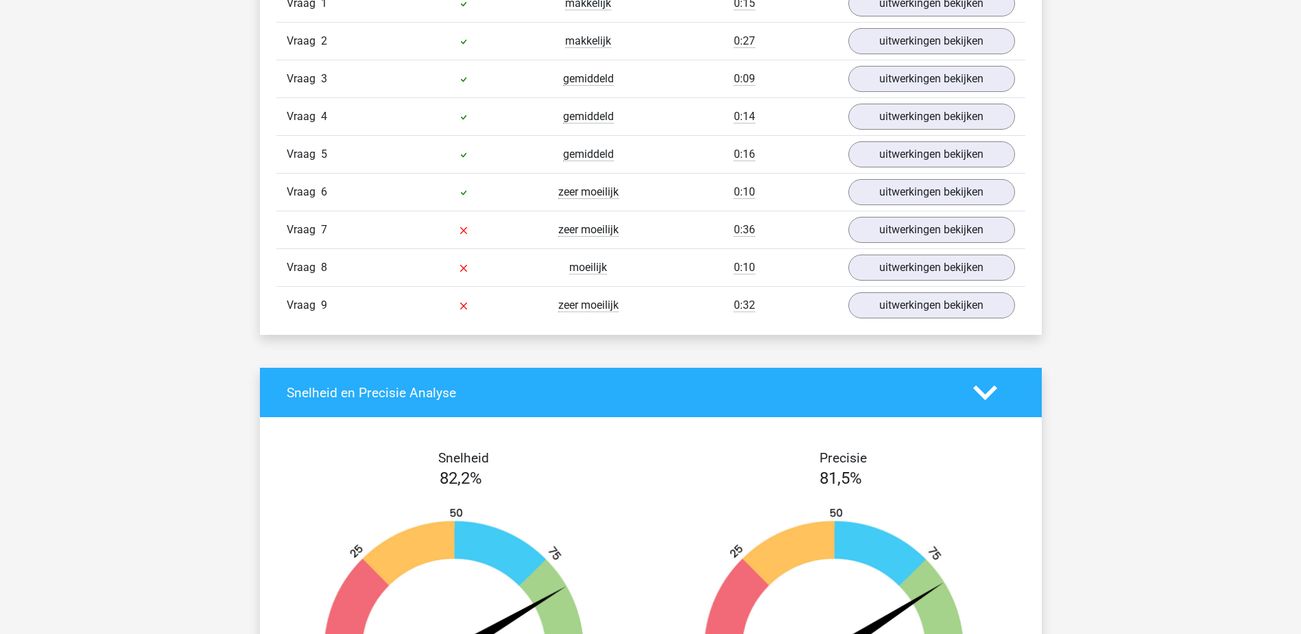
drag, startPoint x: 135, startPoint y: 346, endPoint x: 195, endPoint y: 290, distance: 81.5
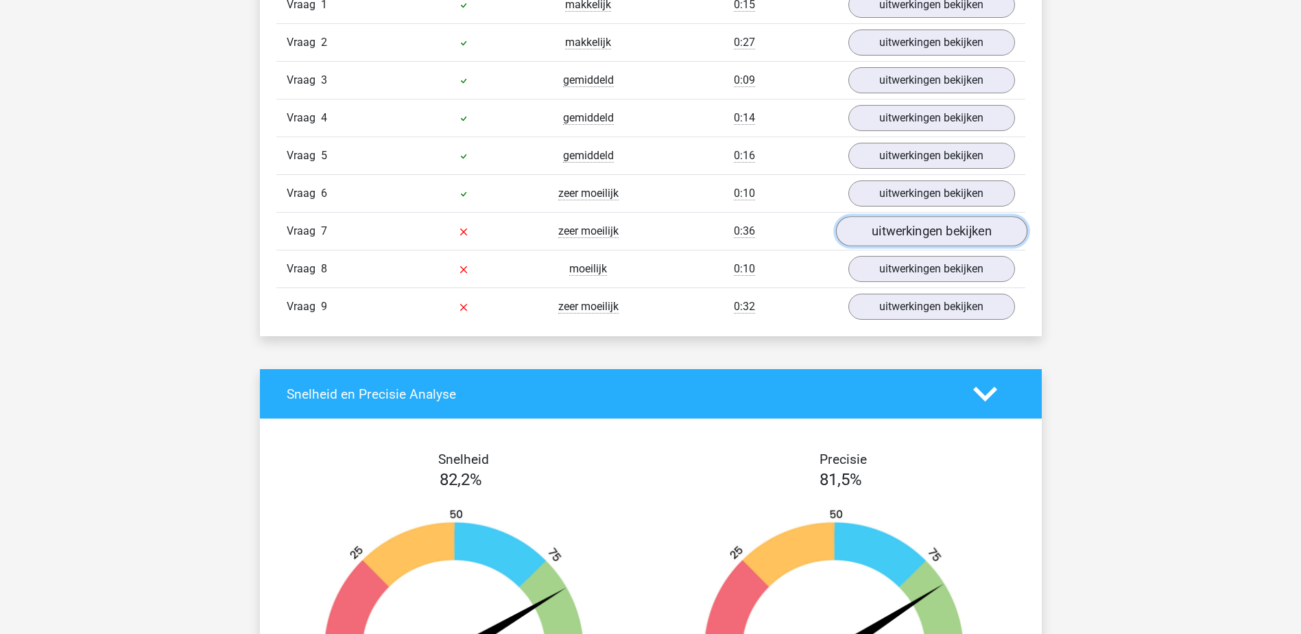
click at [864, 235] on link "uitwerkingen bekijken" at bounding box center [930, 231] width 191 height 30
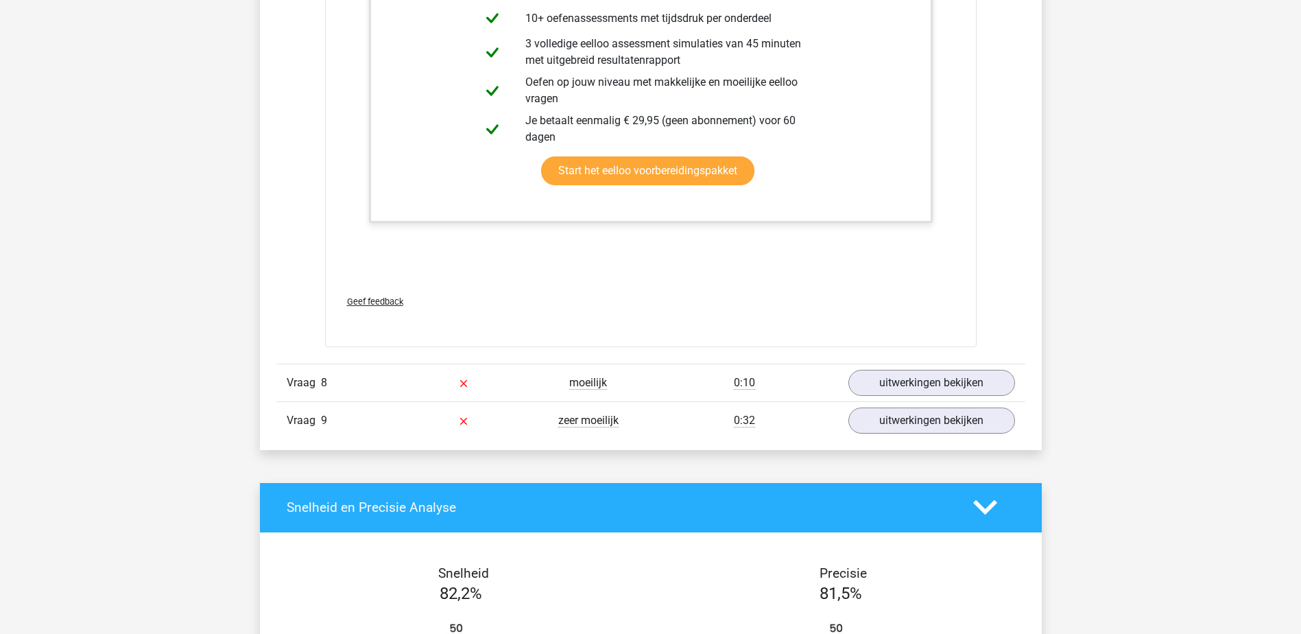
drag, startPoint x: 1059, startPoint y: 291, endPoint x: 1028, endPoint y: 333, distance: 52.5
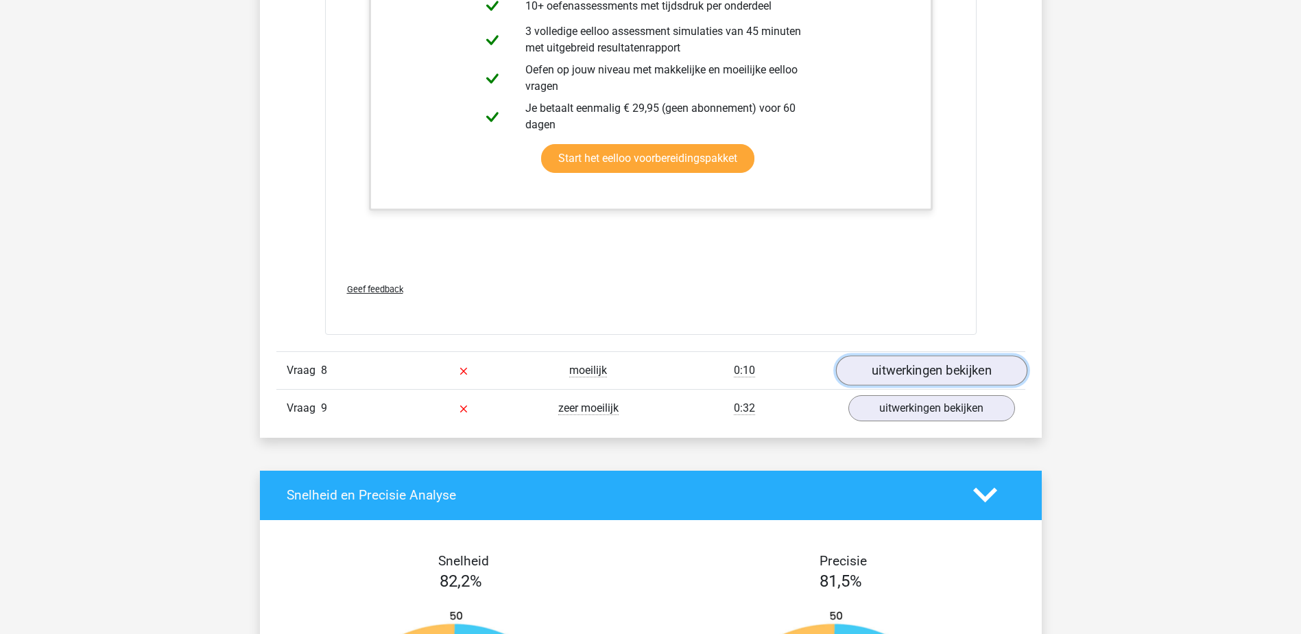
click at [940, 376] on link "uitwerkingen bekijken" at bounding box center [930, 370] width 191 height 30
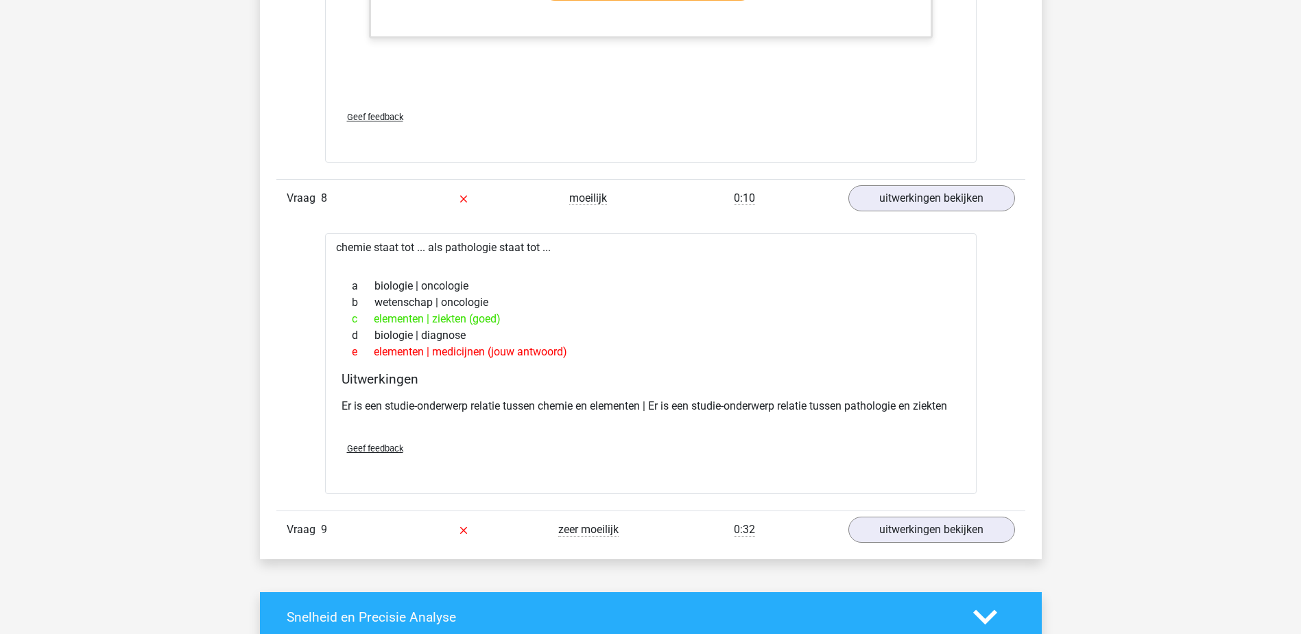
drag, startPoint x: 1083, startPoint y: 336, endPoint x: 1075, endPoint y: 371, distance: 36.1
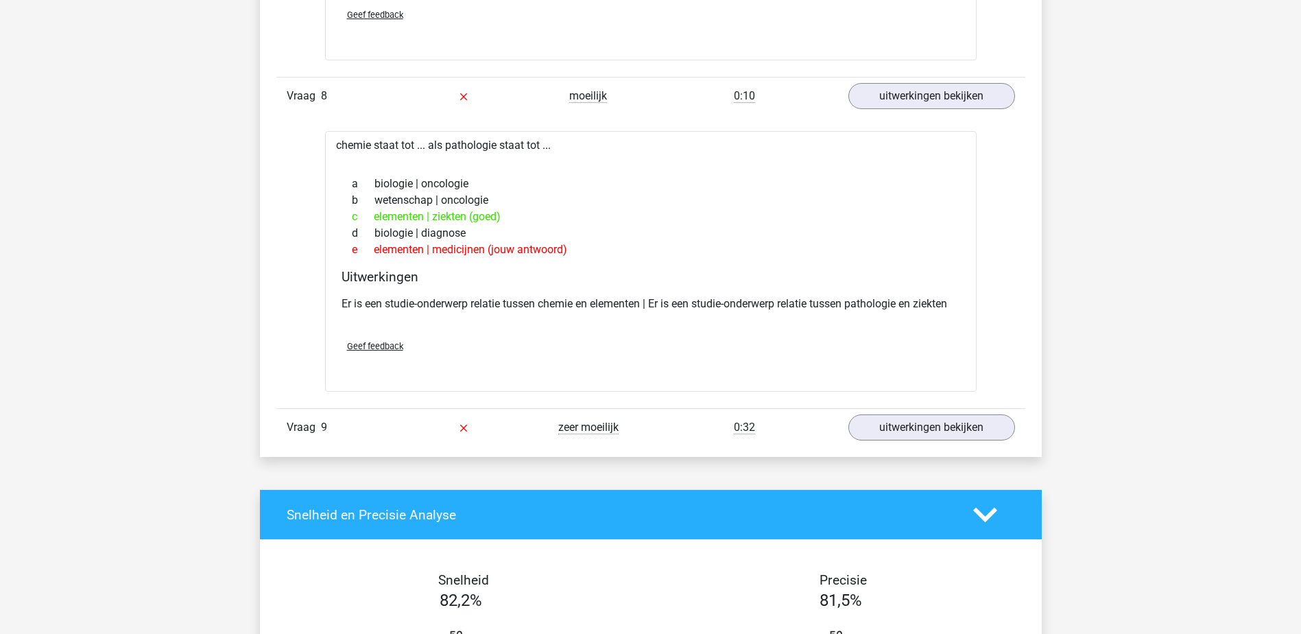
drag, startPoint x: 1056, startPoint y: 321, endPoint x: 1072, endPoint y: 366, distance: 47.9
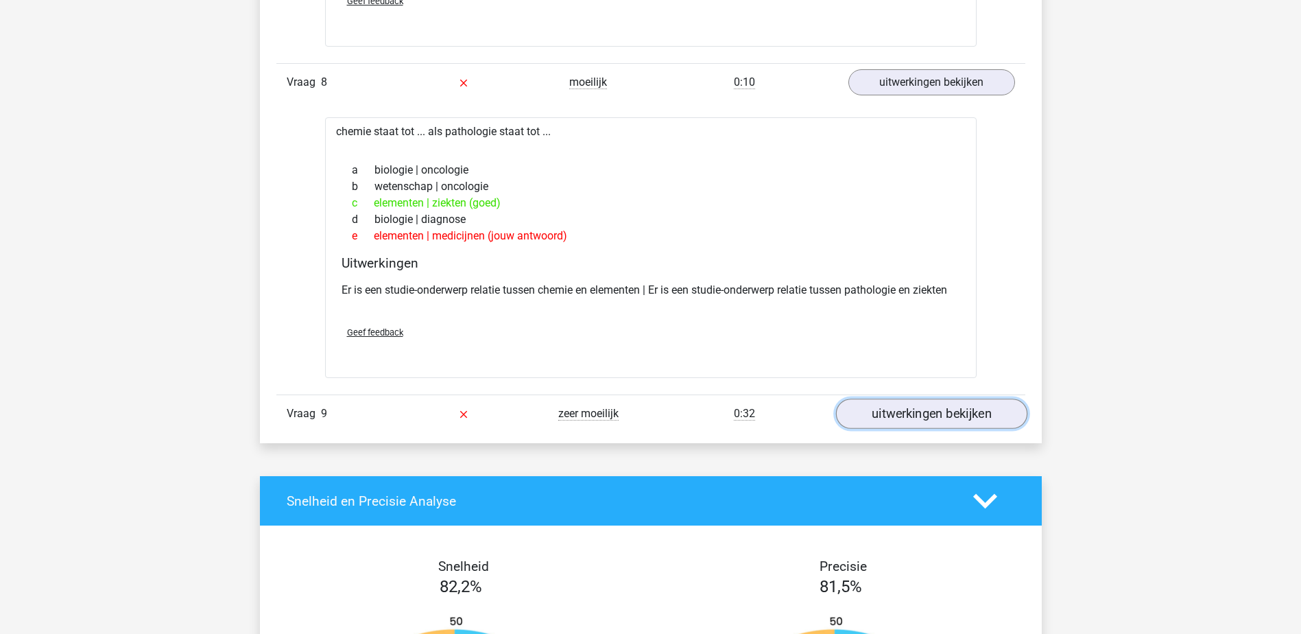
click at [1013, 411] on link "uitwerkingen bekijken" at bounding box center [930, 413] width 191 height 30
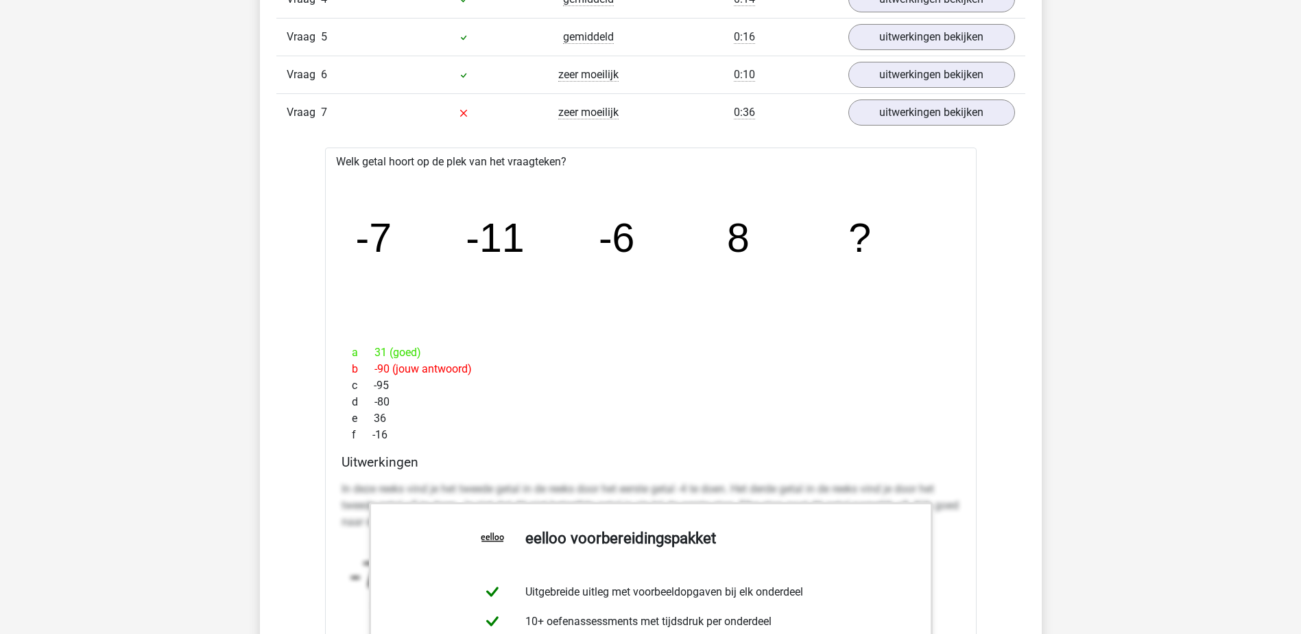
scroll to position [1696, 0]
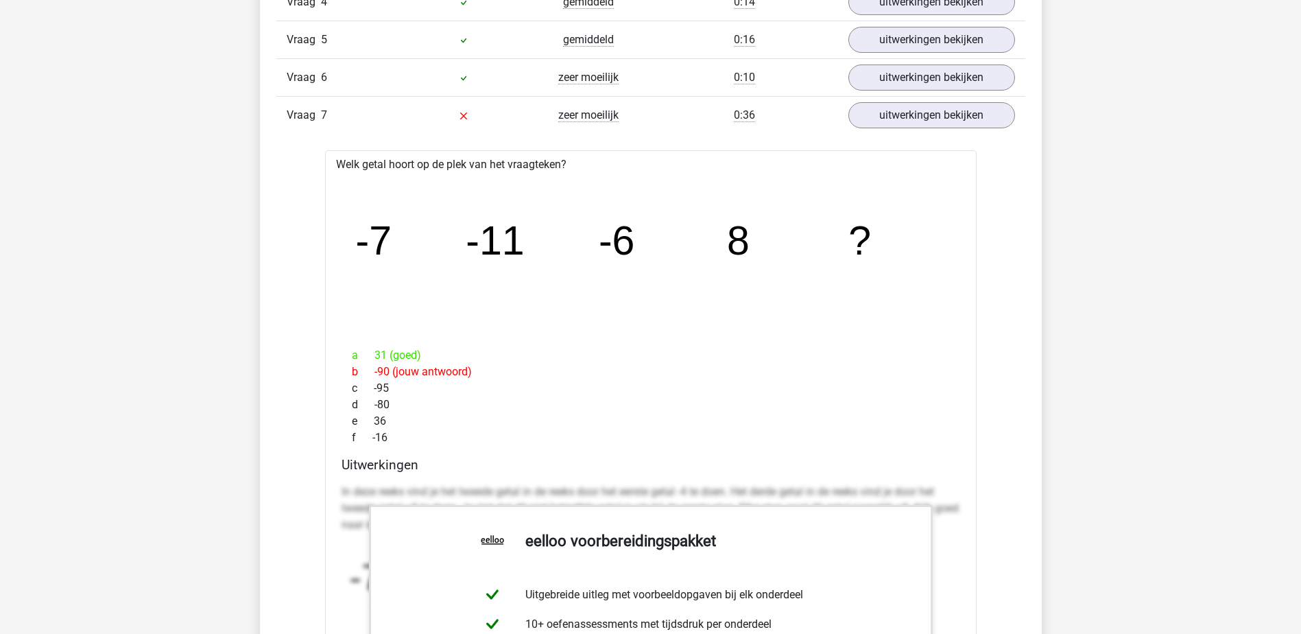
drag, startPoint x: 1051, startPoint y: 316, endPoint x: 1048, endPoint y: 298, distance: 18.0
drag, startPoint x: 860, startPoint y: 241, endPoint x: 362, endPoint y: 241, distance: 497.8
click at [362, 241] on g "-7 -11 -6 8 ?" at bounding box center [612, 240] width 515 height 45
copy g "7 -11 -6 8 ?"
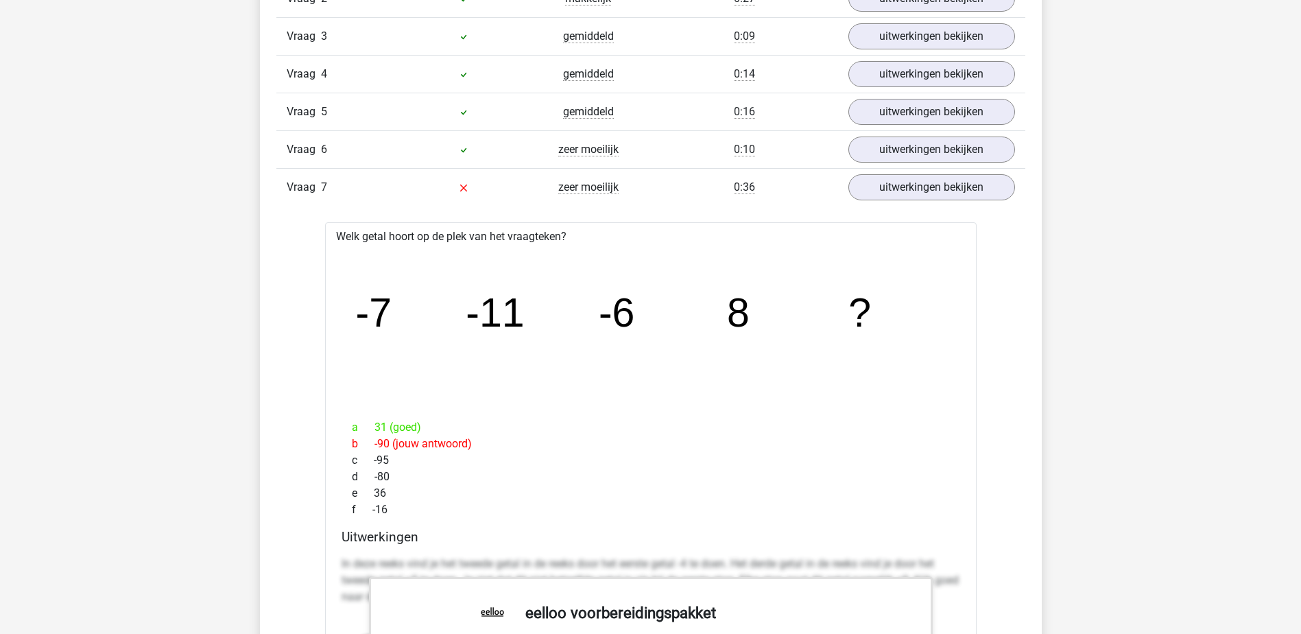
scroll to position [1616, 0]
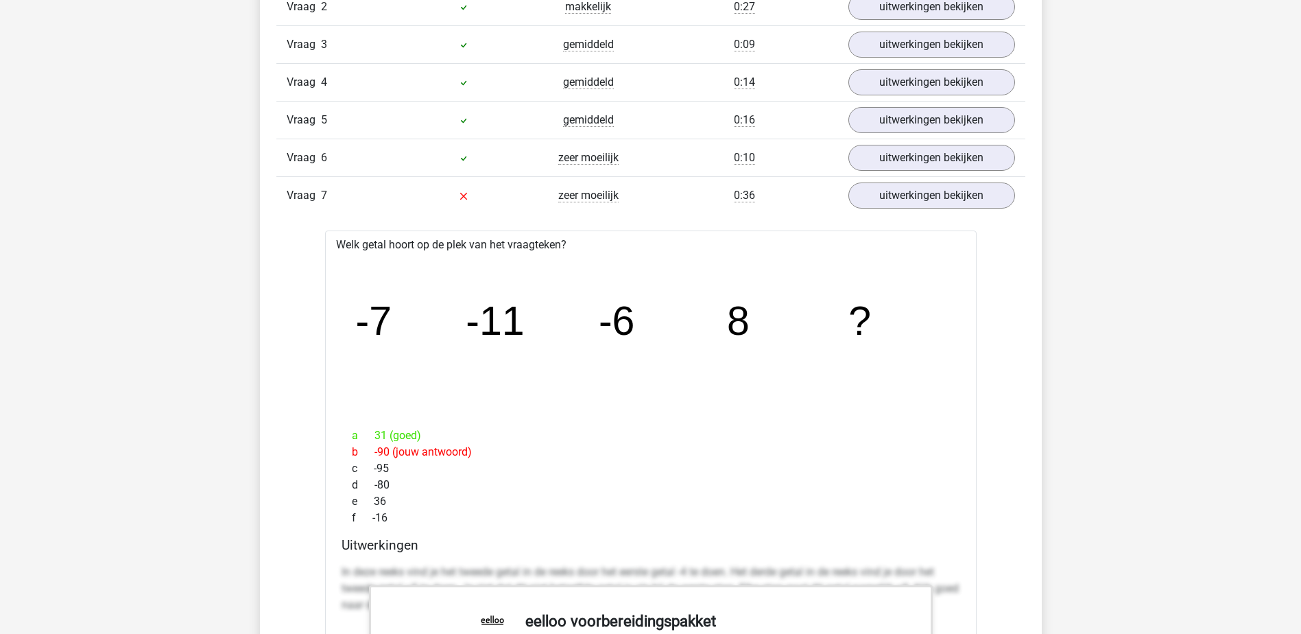
drag, startPoint x: 125, startPoint y: 235, endPoint x: 121, endPoint y: 205, distance: 30.5
click at [924, 154] on link "uitwerkingen bekijken" at bounding box center [930, 158] width 191 height 30
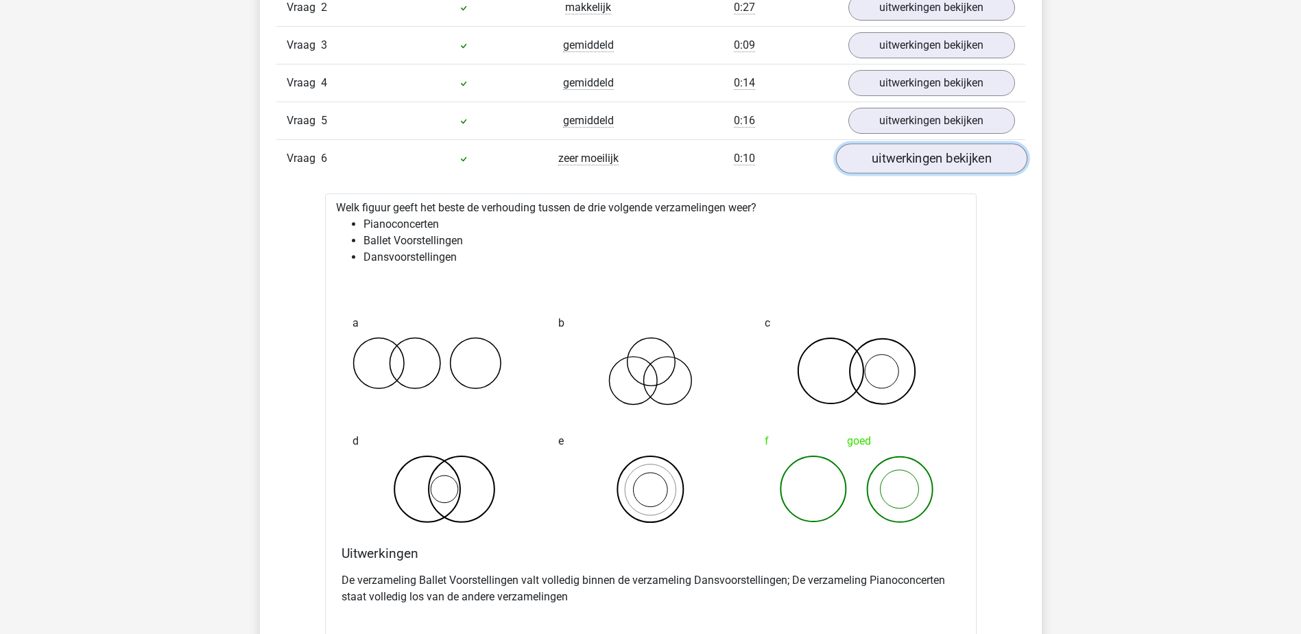
click at [924, 154] on link "uitwerkingen bekijken" at bounding box center [930, 158] width 191 height 30
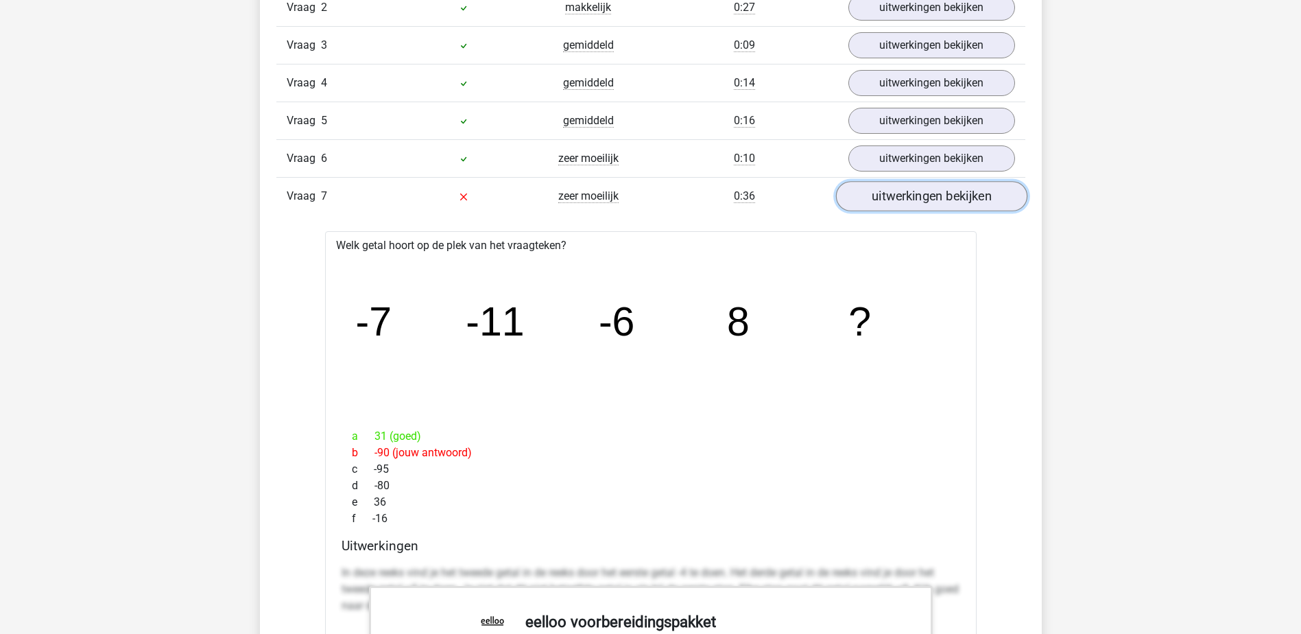
click at [934, 185] on link "uitwerkingen bekijken" at bounding box center [930, 196] width 191 height 30
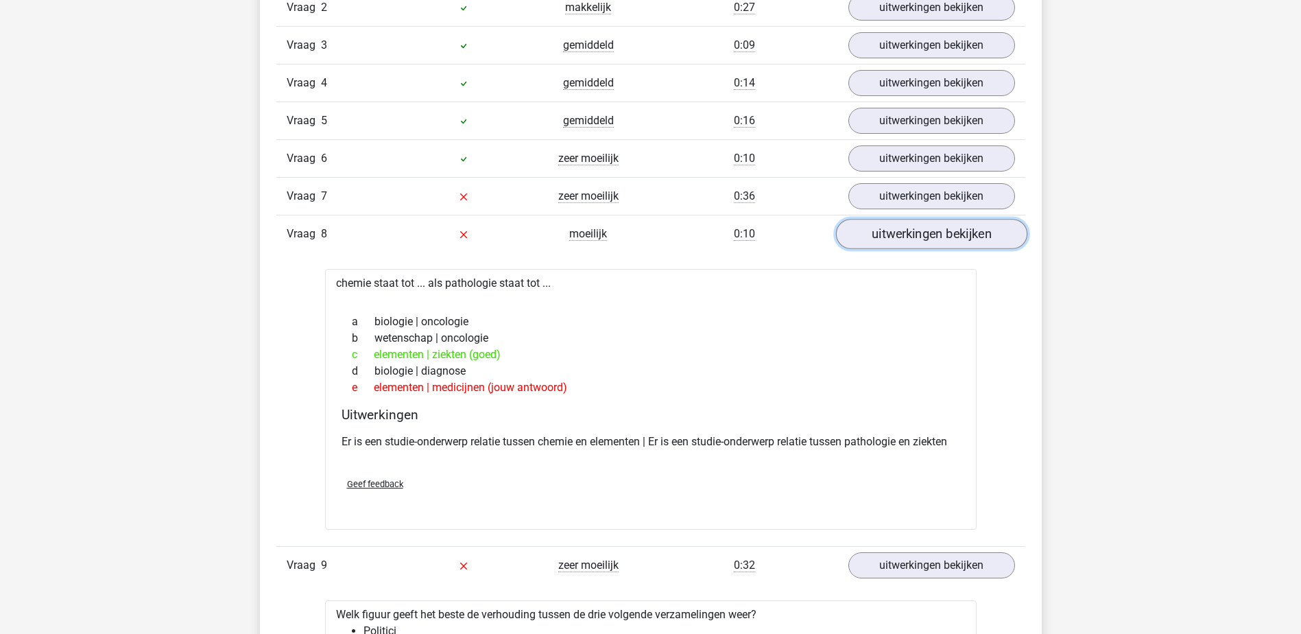
click at [918, 231] on link "uitwerkingen bekijken" at bounding box center [930, 234] width 191 height 30
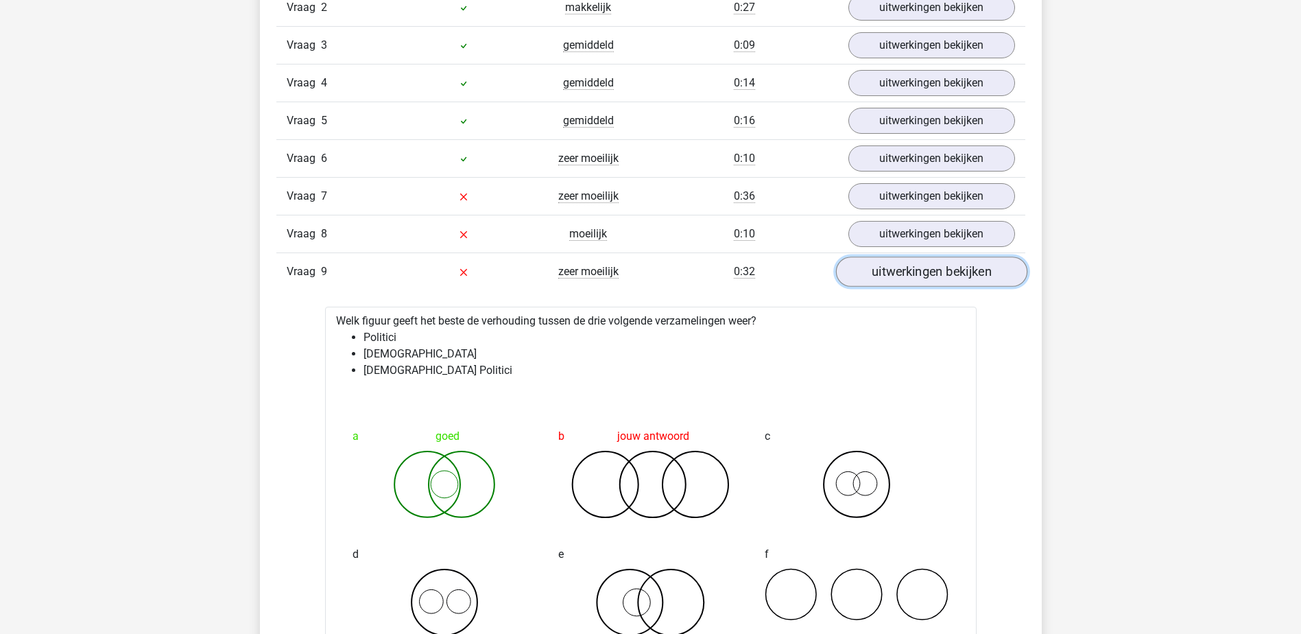
click at [893, 278] on link "uitwerkingen bekijken" at bounding box center [930, 271] width 191 height 30
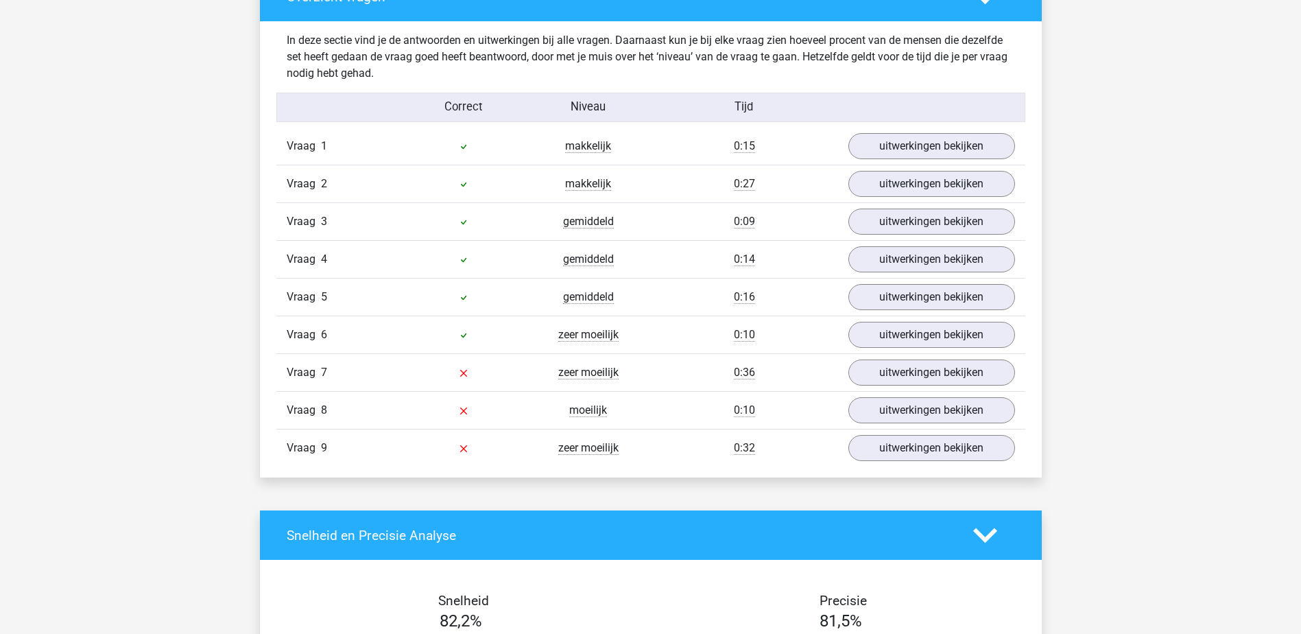
drag, startPoint x: 1068, startPoint y: 226, endPoint x: 1068, endPoint y: 197, distance: 28.8
